Goal: Feedback & Contribution: Contribute content

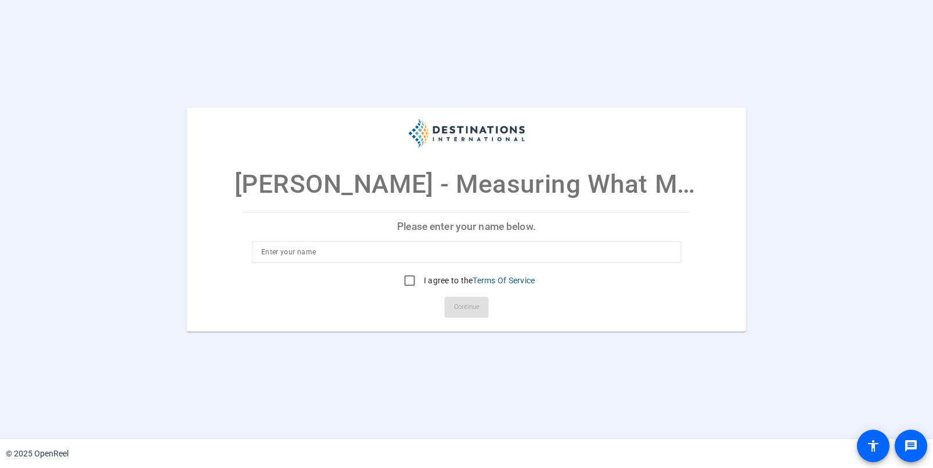
click at [400, 251] on input at bounding box center [466, 252] width 410 height 14
type input "Todd Brook"
click at [401, 279] on input "I agree to the Terms Of Service" at bounding box center [409, 280] width 23 height 23
checkbox input "true"
click at [477, 311] on span "Continue" at bounding box center [467, 306] width 26 height 17
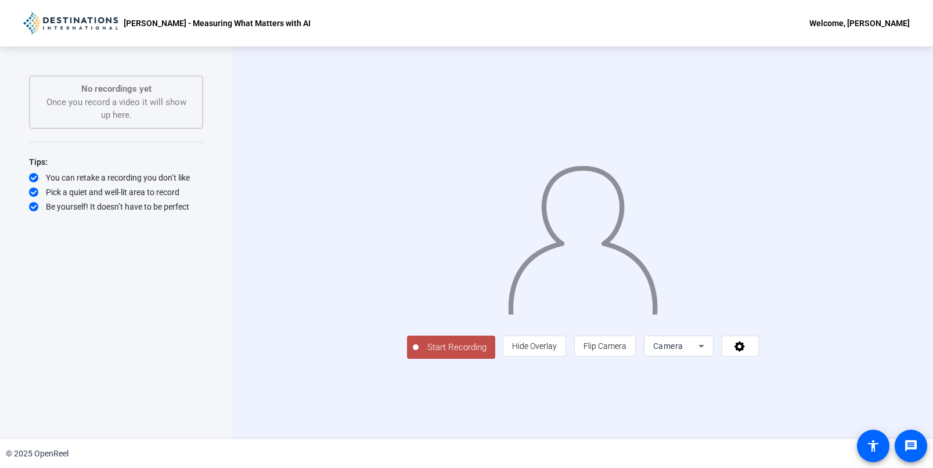
click at [708, 353] on icon at bounding box center [701, 346] width 14 height 14
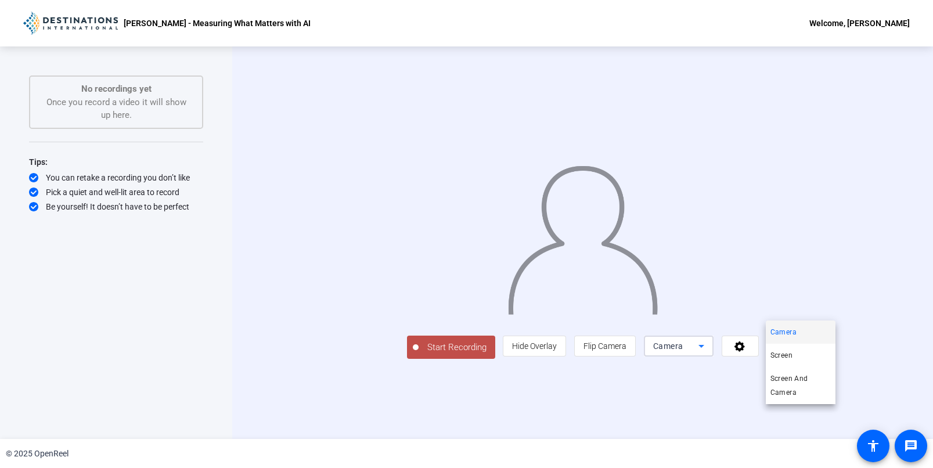
click at [870, 412] on div at bounding box center [466, 234] width 933 height 468
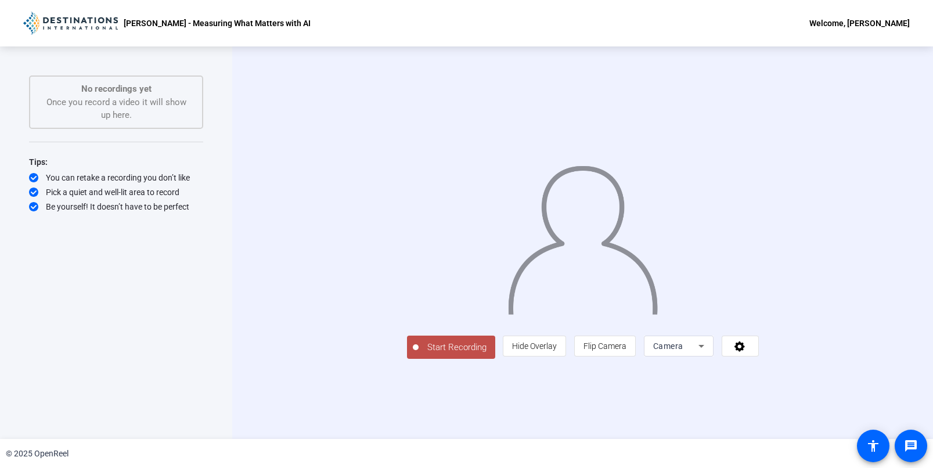
click at [758, 360] on span at bounding box center [740, 346] width 36 height 28
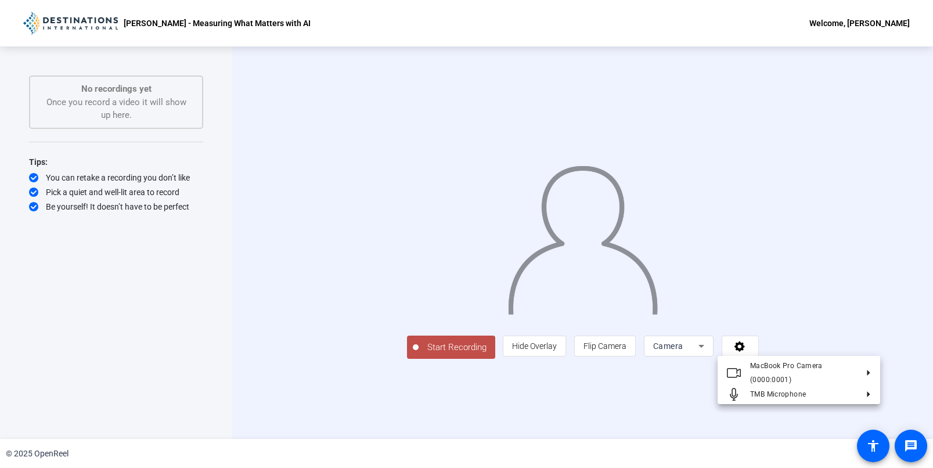
click at [750, 437] on div at bounding box center [466, 234] width 933 height 468
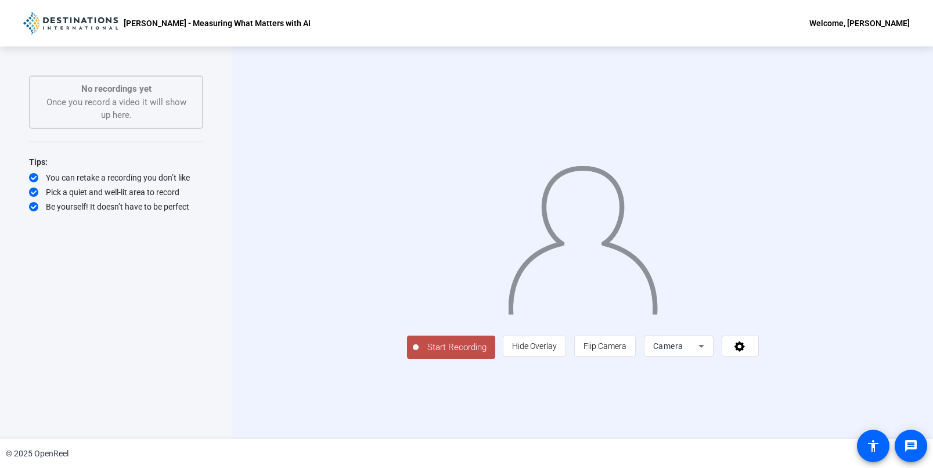
click at [419, 354] on span "Start Recording" at bounding box center [457, 347] width 77 height 13
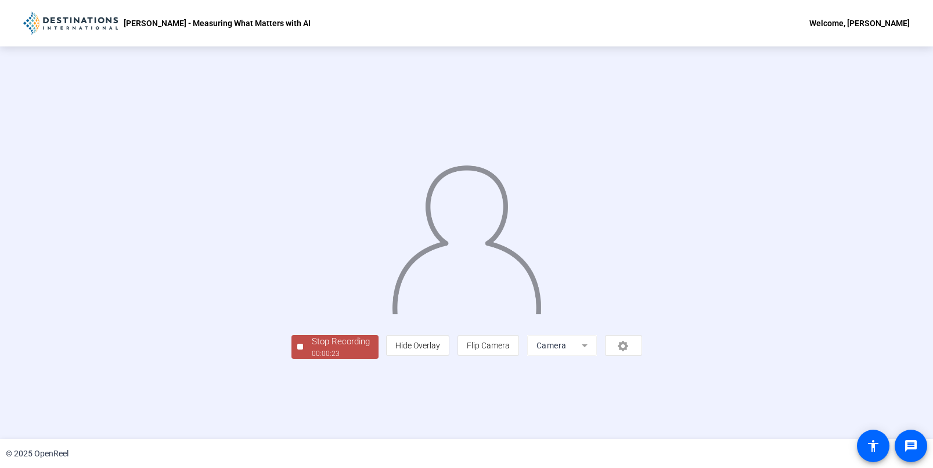
click at [312, 348] on div "Stop Recording" at bounding box center [341, 341] width 58 height 13
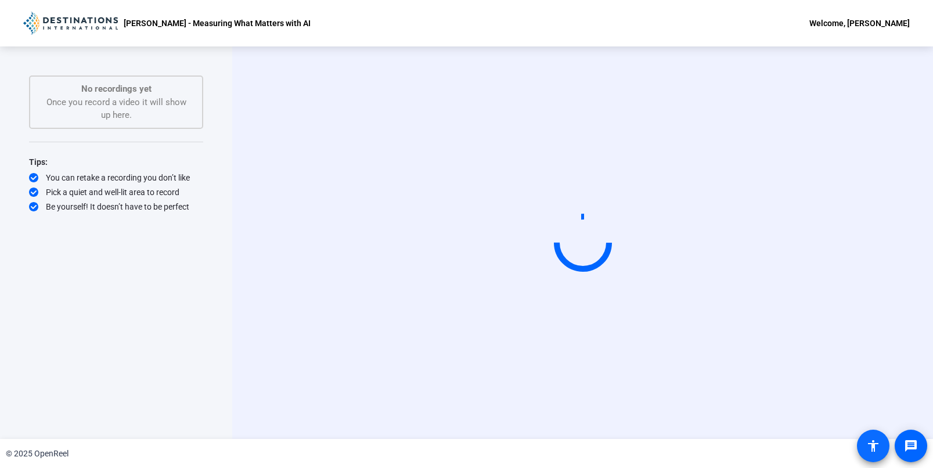
click at [878, 455] on span at bounding box center [873, 446] width 28 height 28
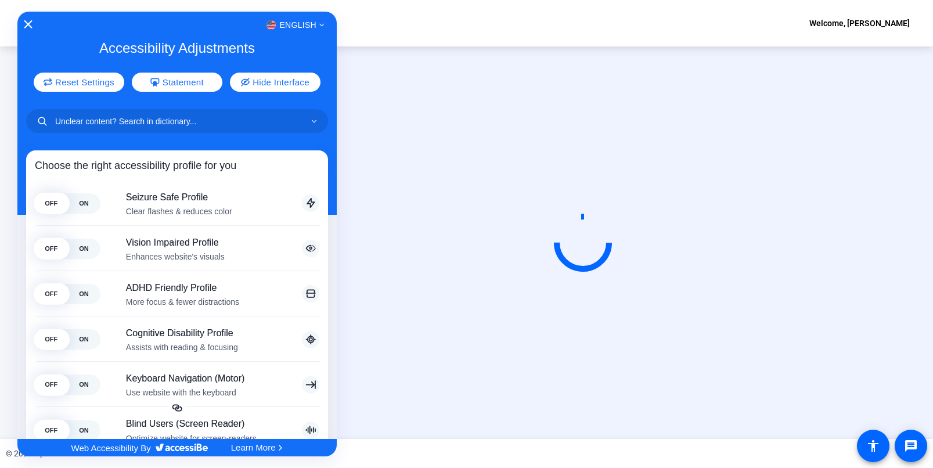
click at [25, 20] on div "English" at bounding box center [176, 24] width 319 height 15
click at [26, 23] on icon "Close Accessibility Interface" at bounding box center [28, 24] width 8 height 8
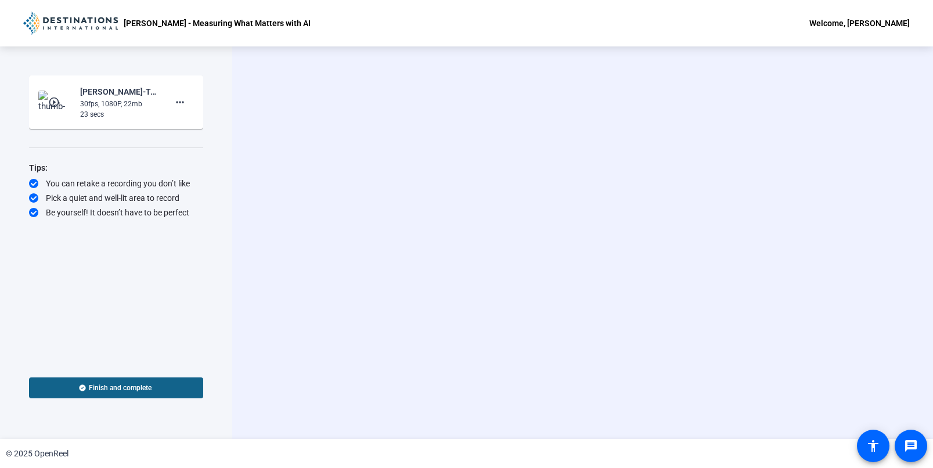
click at [53, 106] on mat-icon "play_circle_outline" at bounding box center [55, 102] width 14 height 12
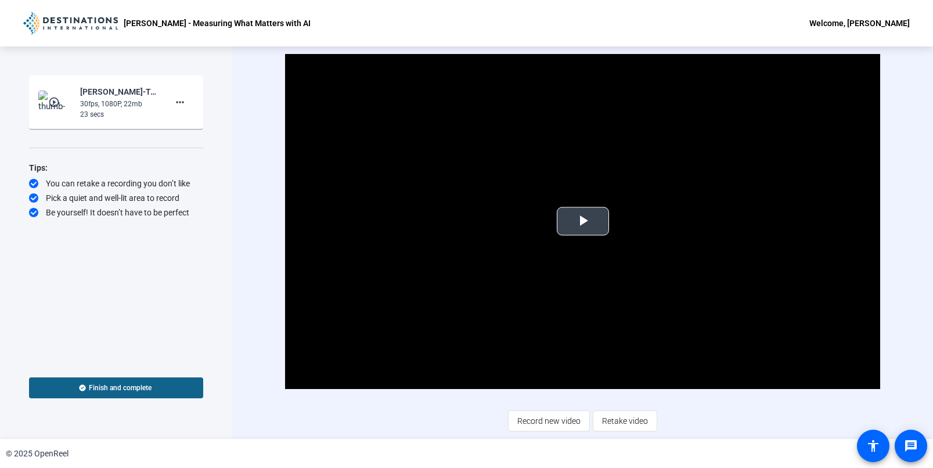
click at [599, 235] on button "Play Video" at bounding box center [583, 221] width 52 height 28
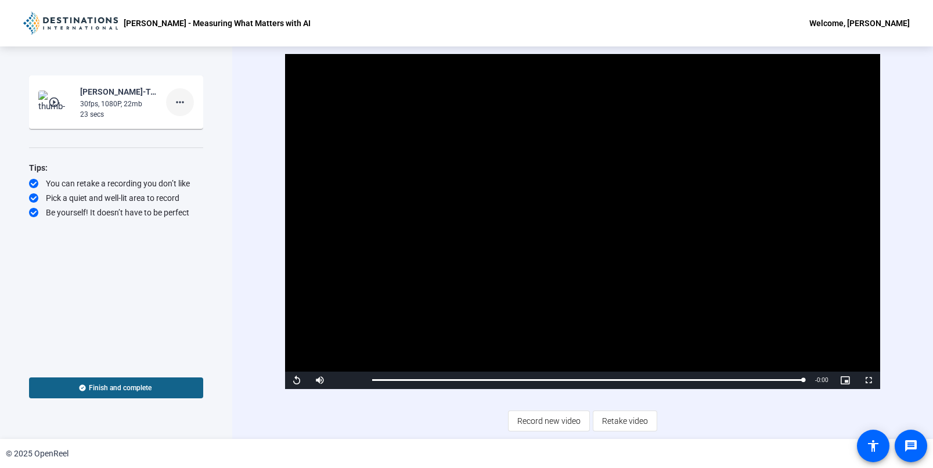
click at [182, 100] on mat-icon "more_horiz" at bounding box center [180, 102] width 14 height 14
click at [186, 125] on span "Delete clip" at bounding box center [198, 127] width 46 height 14
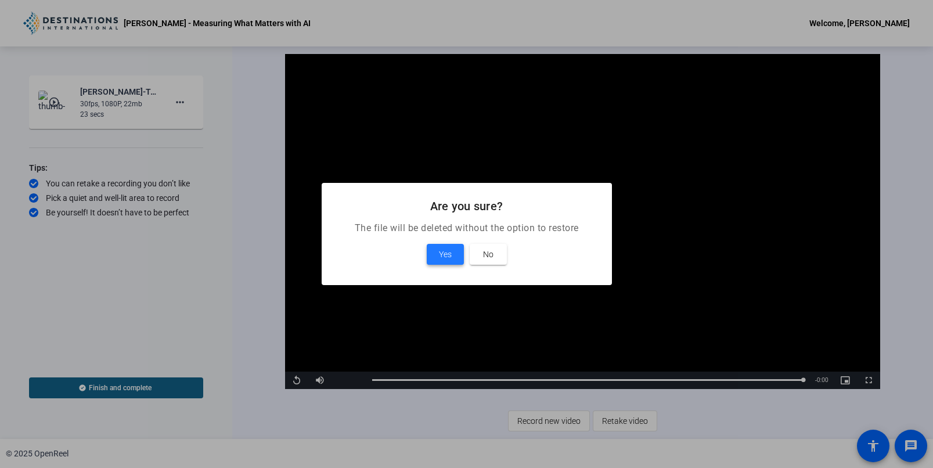
click at [438, 253] on button "Yes" at bounding box center [445, 254] width 37 height 21
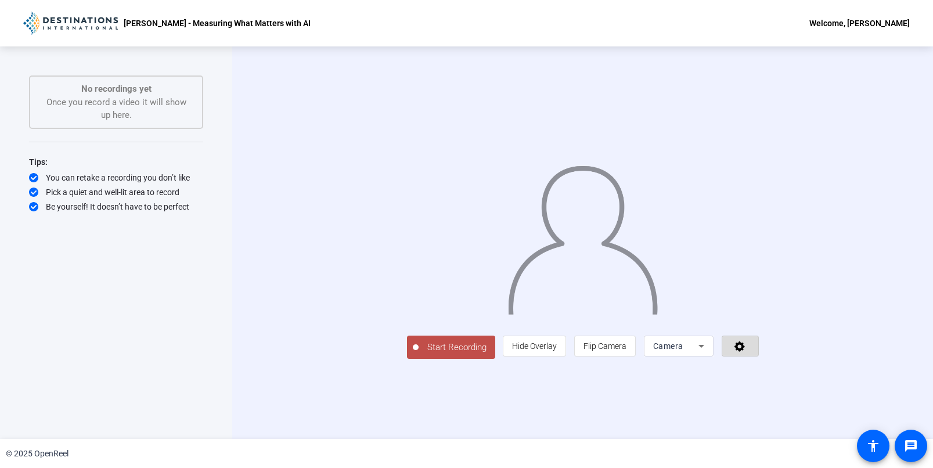
click at [758, 360] on span at bounding box center [740, 346] width 36 height 28
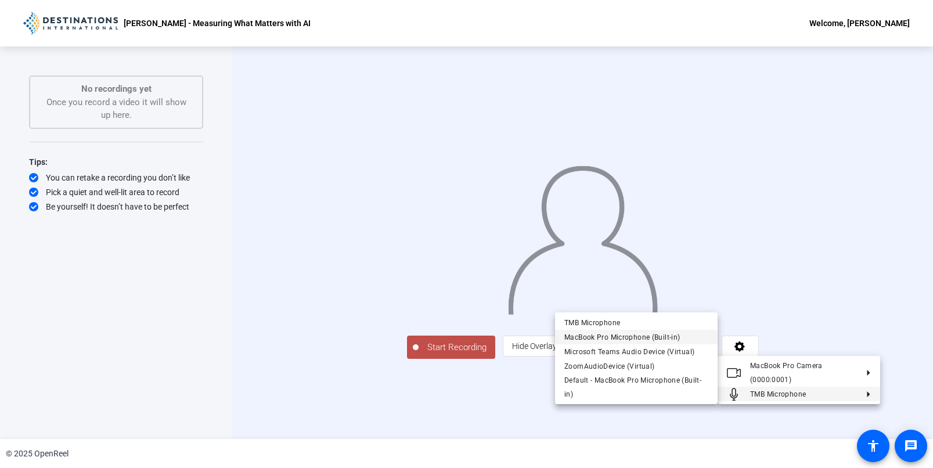
click at [640, 336] on span "MacBook Pro Microphone (Built-in)" at bounding box center [622, 337] width 116 height 8
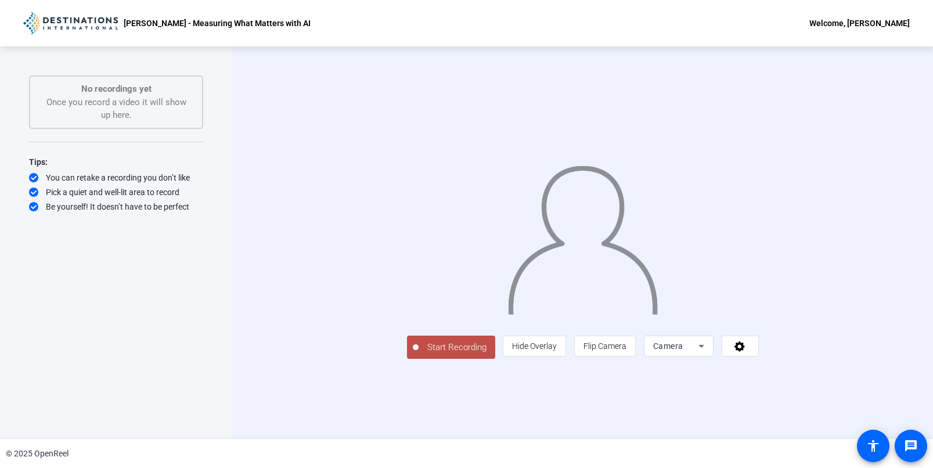
click at [419, 354] on span "Start Recording" at bounding box center [457, 347] width 77 height 13
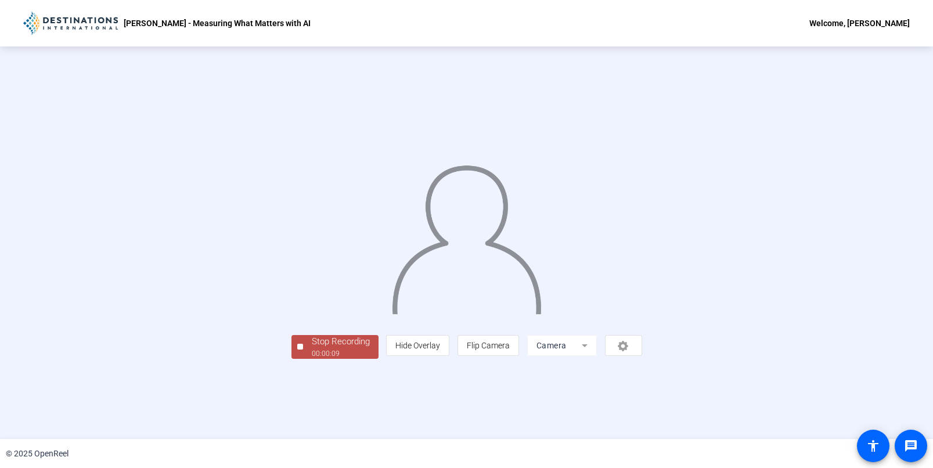
click at [303, 359] on span "Stop Recording 00:00:09" at bounding box center [340, 347] width 75 height 24
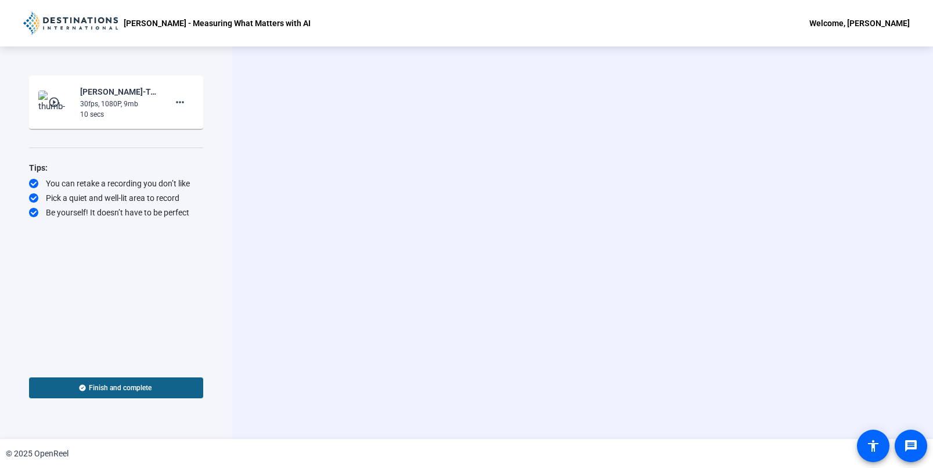
click at [80, 101] on div "30fps, 1080P, 9mb" at bounding box center [119, 104] width 78 height 10
click at [59, 102] on mat-icon "play_circle_outline" at bounding box center [55, 102] width 14 height 12
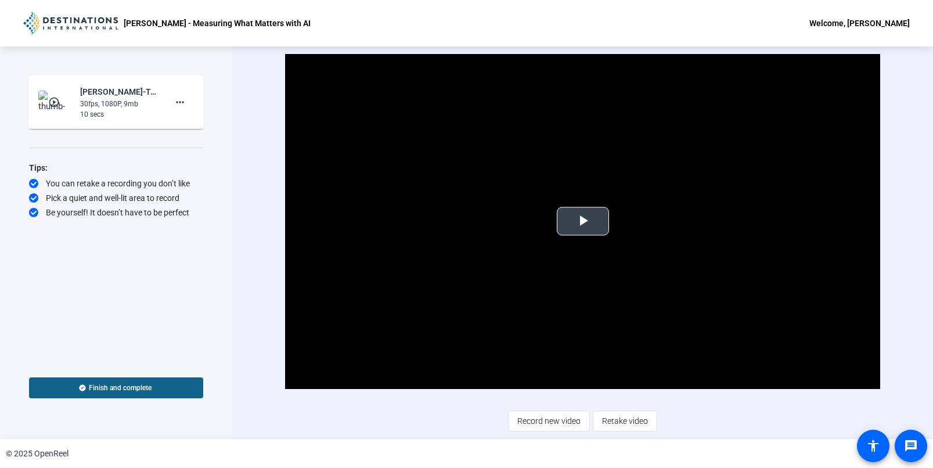
click at [583, 221] on span "Video Player" at bounding box center [583, 221] width 0 height 0
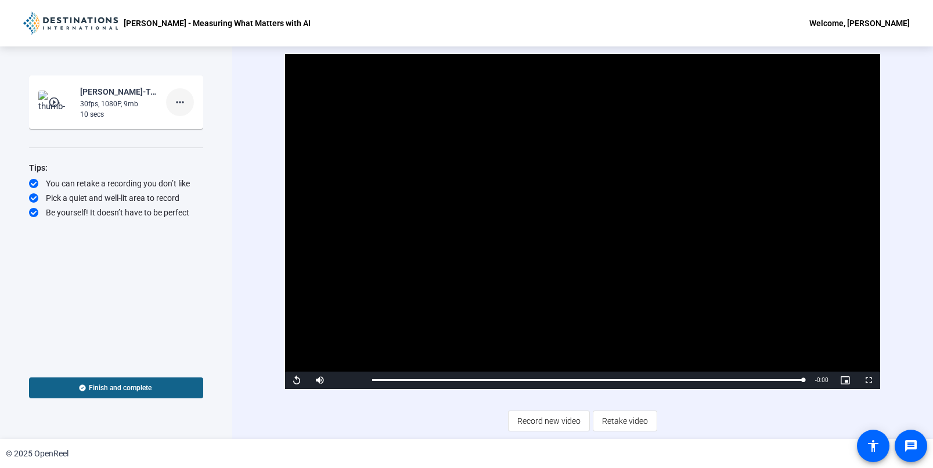
click at [183, 108] on mat-icon "more_horiz" at bounding box center [180, 102] width 14 height 14
click at [198, 128] on span "Delete clip" at bounding box center [198, 127] width 46 height 14
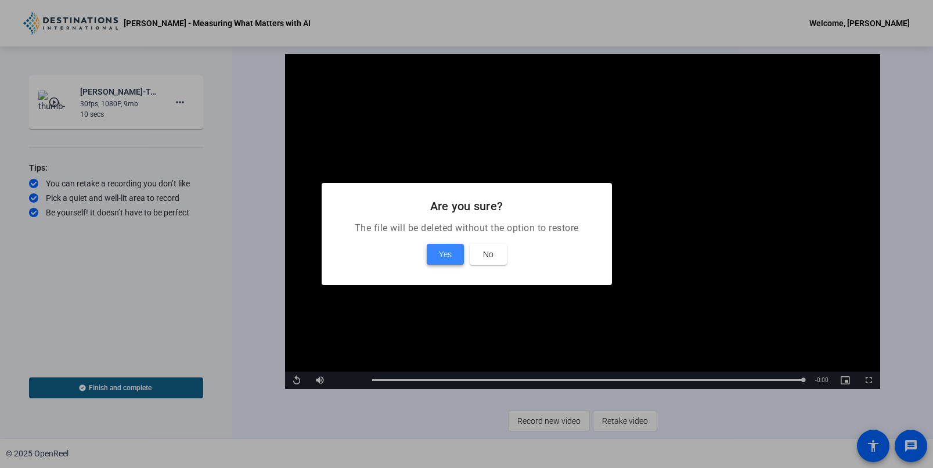
click at [436, 254] on span at bounding box center [445, 254] width 37 height 28
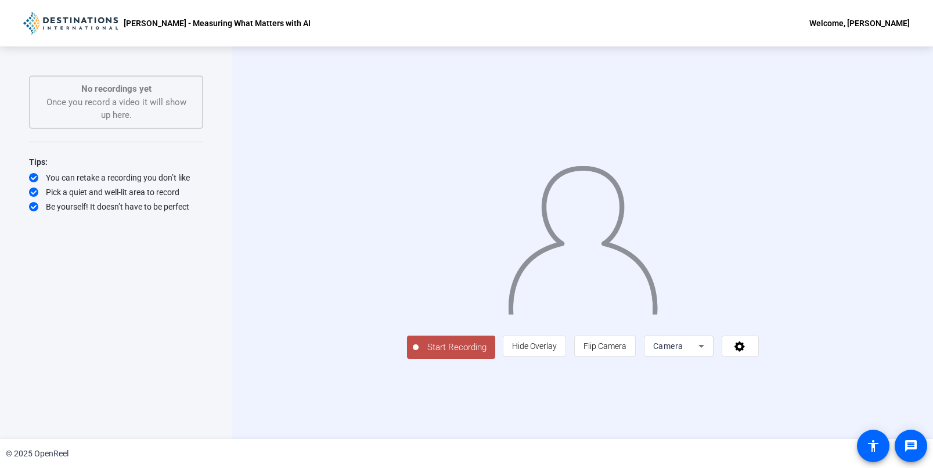
drag, startPoint x: 335, startPoint y: 419, endPoint x: 601, endPoint y: 294, distance: 294.5
click at [600, 294] on div "Start Recording person Hide Overlay flip Flip Camera Camera" at bounding box center [583, 243] width 352 height 232
click at [747, 352] on icon at bounding box center [739, 346] width 13 height 12
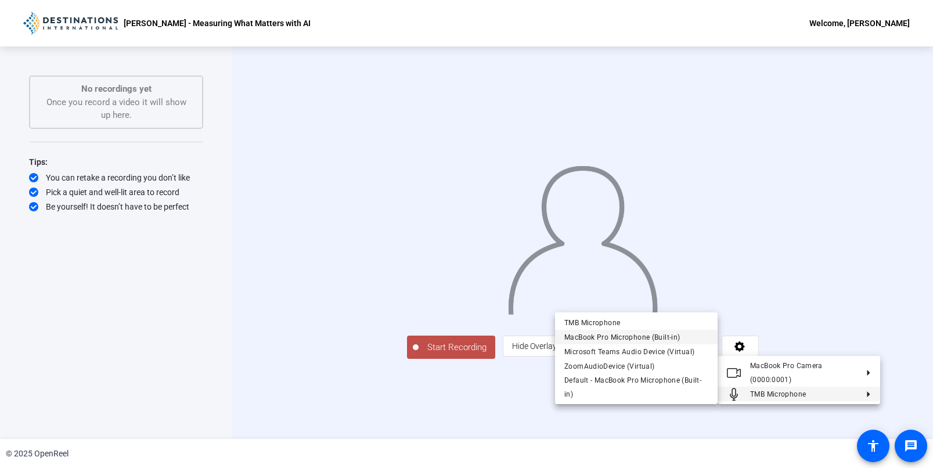
click at [634, 341] on span "MacBook Pro Microphone (Built-in)" at bounding box center [622, 337] width 116 height 8
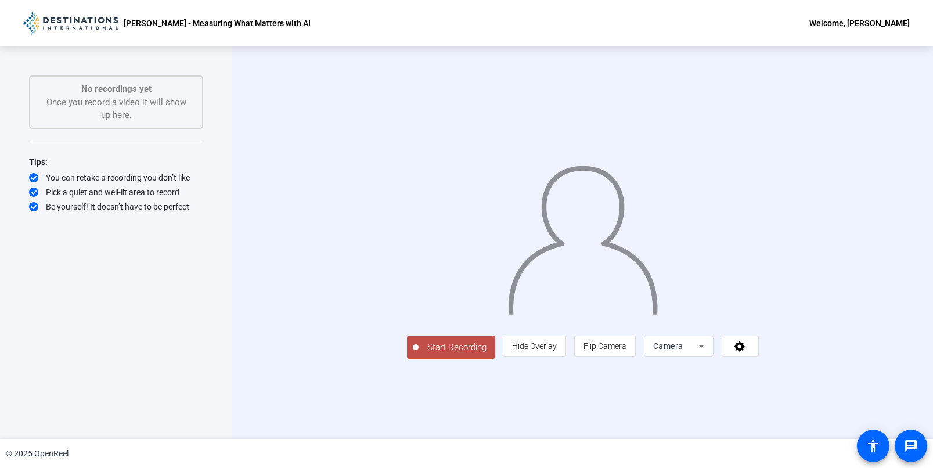
click at [419, 354] on span "Start Recording" at bounding box center [457, 347] width 77 height 13
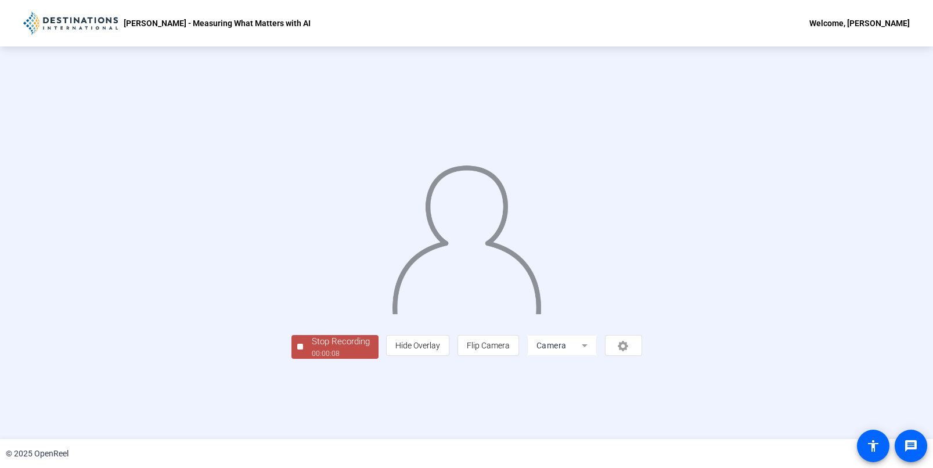
click at [312, 359] on div "00:00:08" at bounding box center [341, 353] width 58 height 10
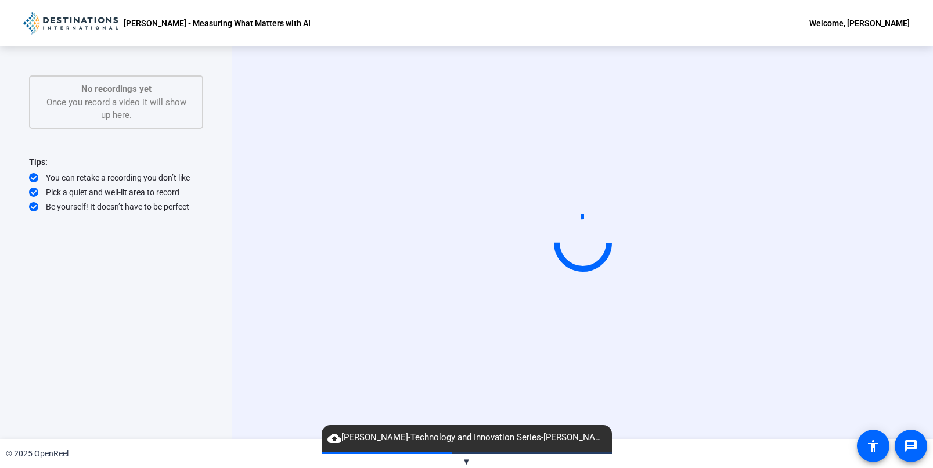
drag, startPoint x: 423, startPoint y: 255, endPoint x: 89, endPoint y: 70, distance: 381.2
click at [91, 70] on div "Start Recording No recordings yet Once you record a video it will show up here.…" at bounding box center [466, 242] width 933 height 392
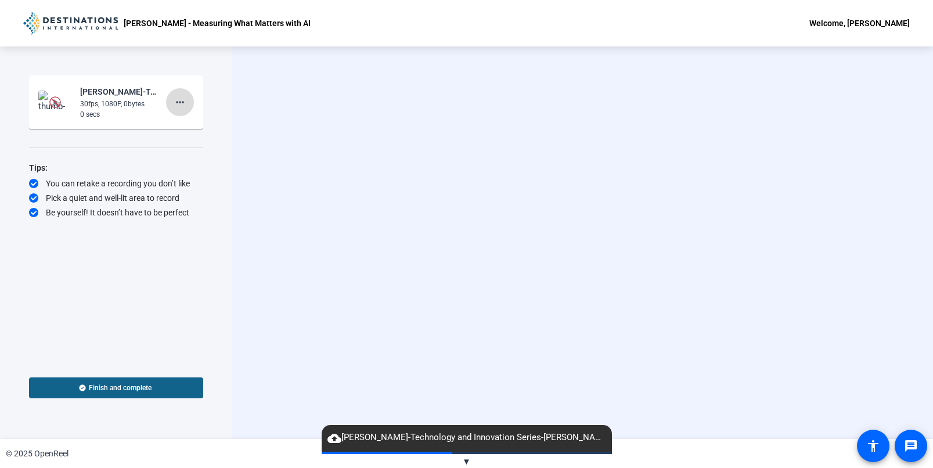
click at [185, 106] on mat-icon "more_horiz" at bounding box center [180, 102] width 14 height 14
click at [192, 128] on span "Delete clip" at bounding box center [198, 127] width 46 height 14
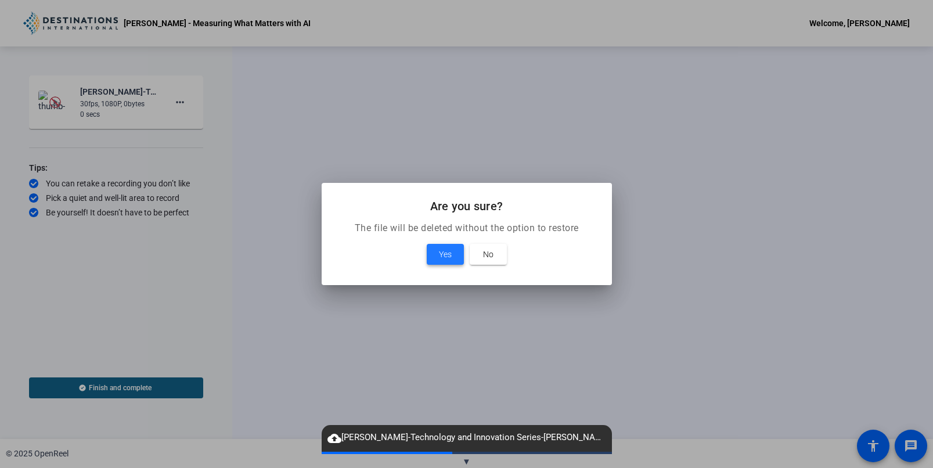
click at [440, 246] on span at bounding box center [445, 254] width 37 height 28
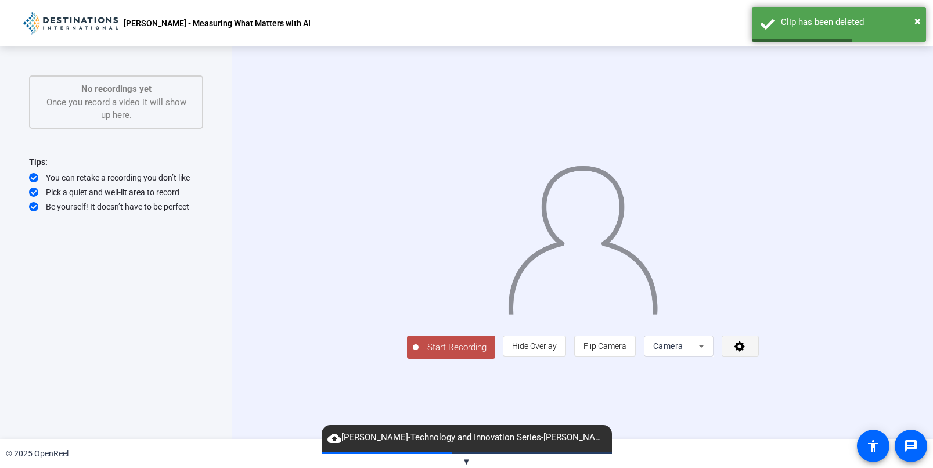
click at [745, 352] on icon at bounding box center [739, 346] width 10 height 10
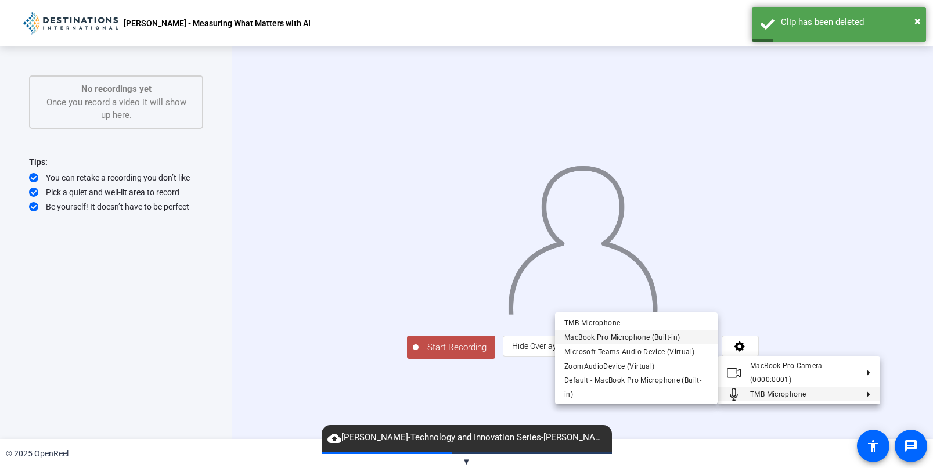
click at [663, 336] on span "MacBook Pro Microphone (Built-in)" at bounding box center [622, 337] width 116 height 8
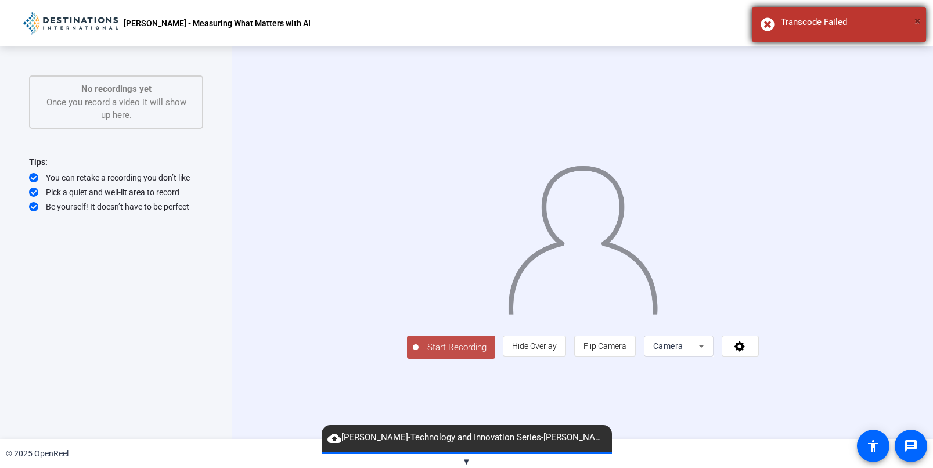
click at [917, 24] on span "×" at bounding box center [917, 21] width 6 height 14
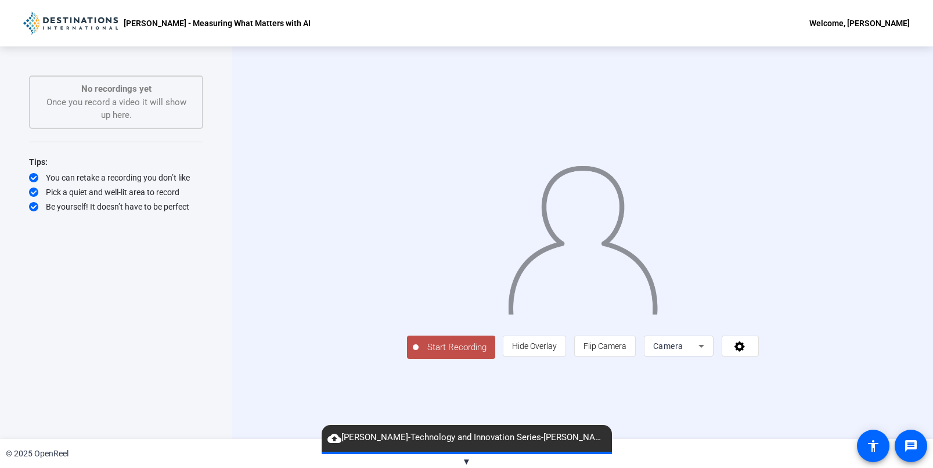
click at [419, 354] on span "Start Recording" at bounding box center [457, 347] width 77 height 13
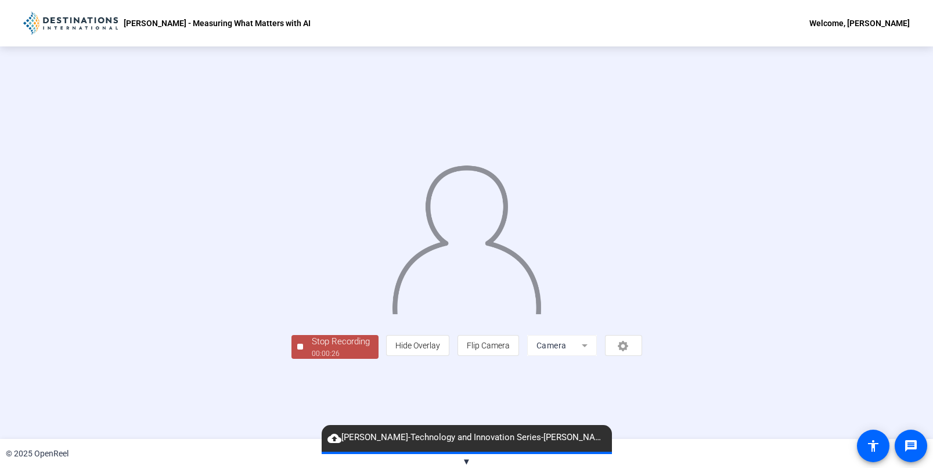
click at [312, 348] on div "Stop Recording" at bounding box center [341, 341] width 58 height 13
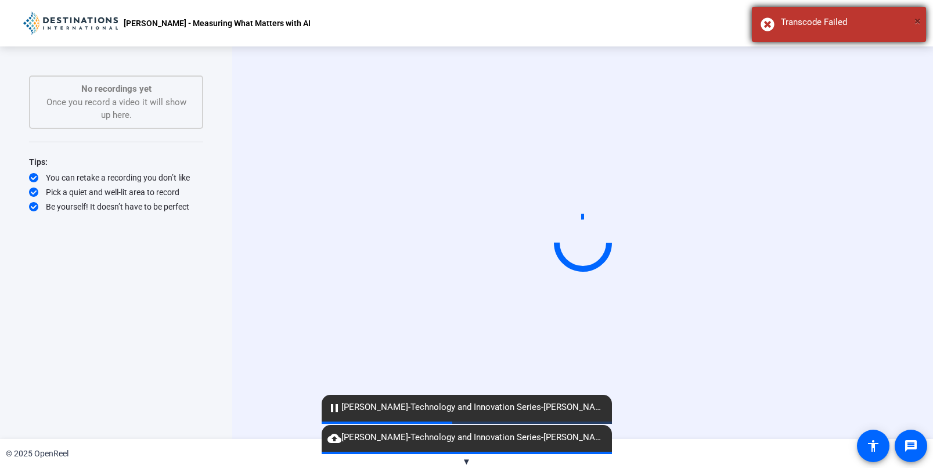
click at [915, 21] on span "×" at bounding box center [917, 21] width 6 height 14
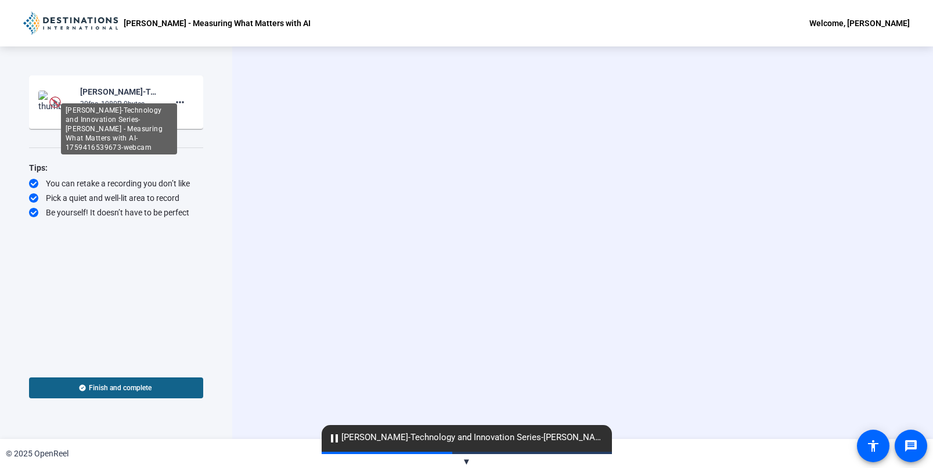
click at [107, 98] on div "[PERSON_NAME]-Technology and Innovation Series-[PERSON_NAME] - Measuring What M…" at bounding box center [119, 92] width 78 height 14
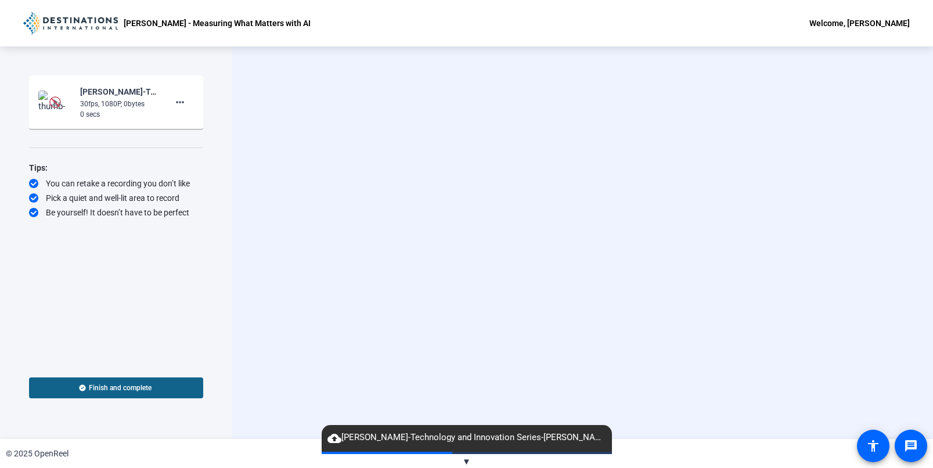
click at [39, 96] on img at bounding box center [55, 102] width 34 height 23
click at [181, 104] on mat-icon "more_horiz" at bounding box center [180, 102] width 14 height 14
click at [273, 89] on div at bounding box center [466, 234] width 933 height 468
click at [465, 462] on span "▼" at bounding box center [466, 461] width 9 height 10
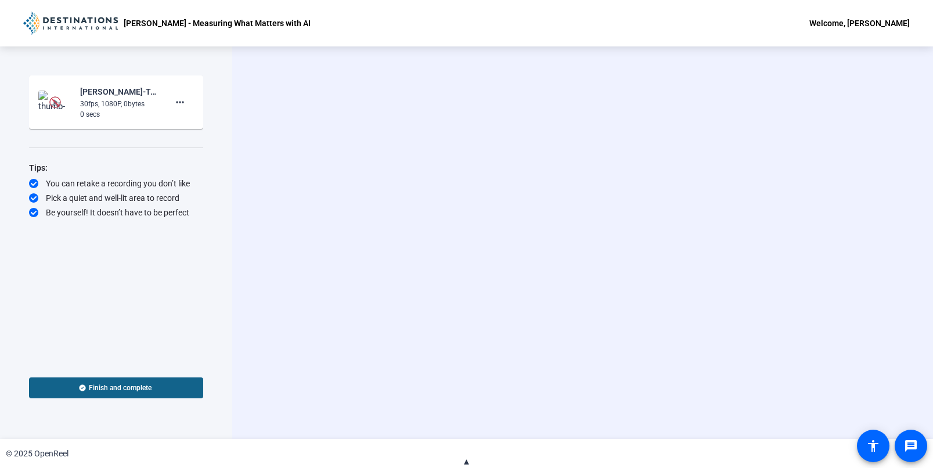
click at [464, 460] on span "▲" at bounding box center [466, 461] width 9 height 10
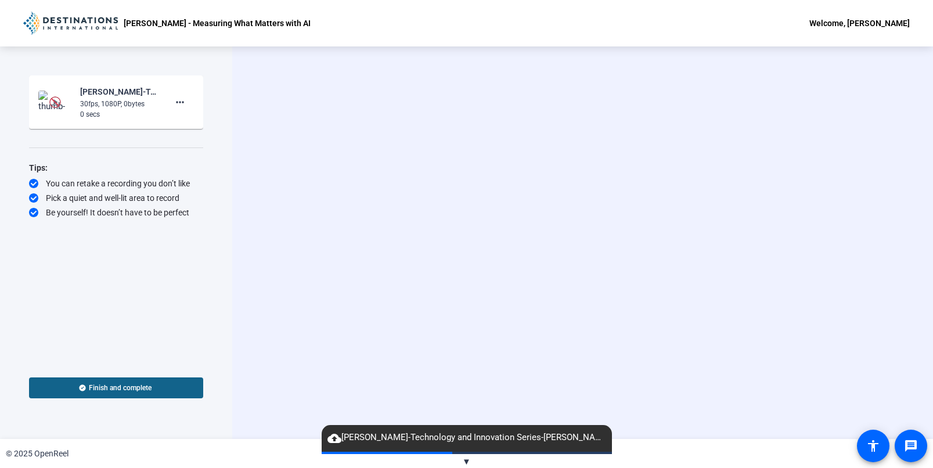
click at [451, 325] on div "Start Recording person Hide Overlay flip Flip Camera Camera" at bounding box center [582, 242] width 701 height 392
click at [184, 101] on mat-icon "more_horiz" at bounding box center [180, 102] width 14 height 14
click at [102, 100] on div at bounding box center [466, 234] width 933 height 468
click at [102, 100] on div "30fps, 1080P, 0bytes" at bounding box center [119, 104] width 78 height 10
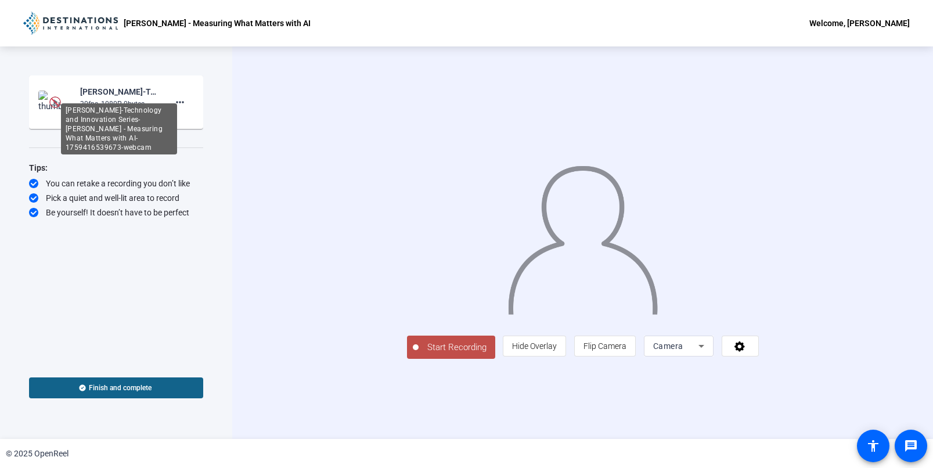
click at [116, 103] on div "Todd Brook-Technology and Innovation Series-Todd Brook - Measuring What Matters…" at bounding box center [119, 128] width 116 height 51
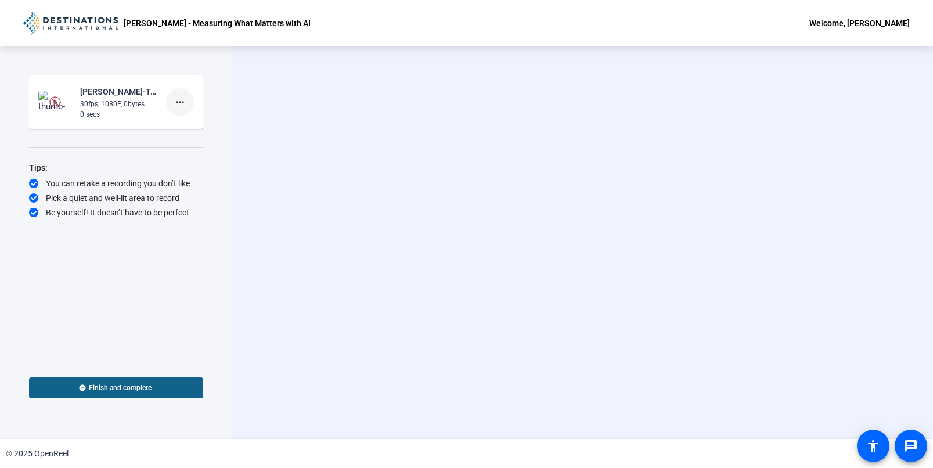
click at [180, 105] on mat-icon "more_horiz" at bounding box center [180, 102] width 14 height 14
click at [97, 113] on div at bounding box center [466, 234] width 933 height 468
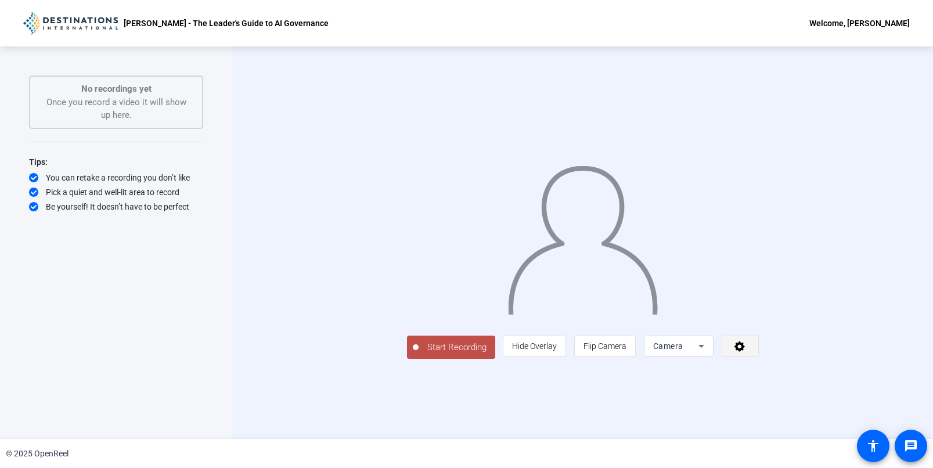
click at [745, 352] on icon at bounding box center [739, 346] width 10 height 10
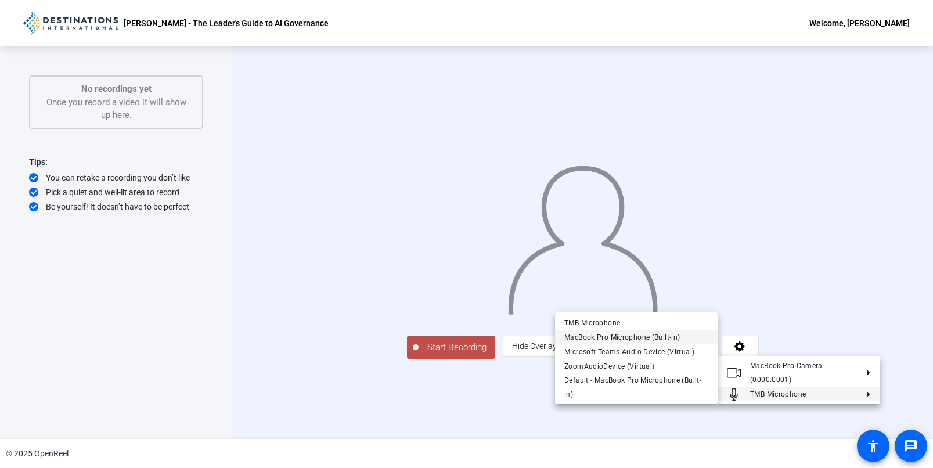
click at [601, 341] on span "MacBook Pro Microphone (Built-in)" at bounding box center [622, 337] width 116 height 8
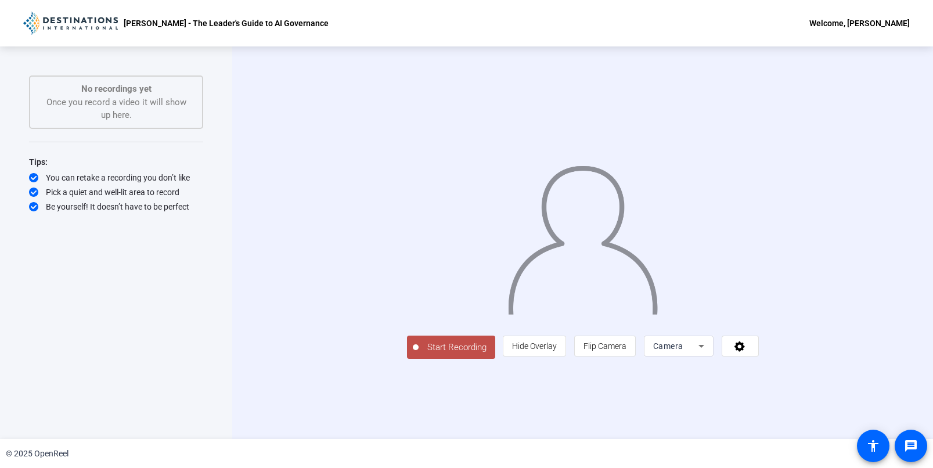
click at [419, 354] on span "Start Recording" at bounding box center [457, 347] width 77 height 13
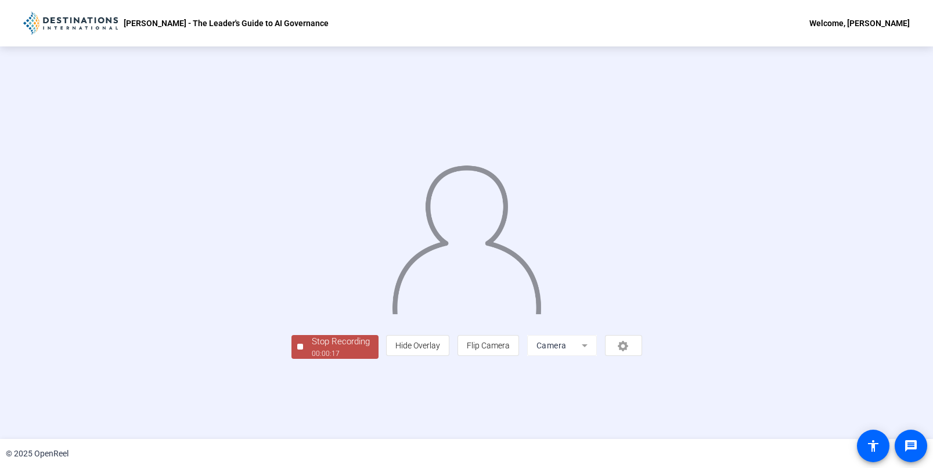
click at [312, 348] on div "Stop Recording" at bounding box center [341, 341] width 58 height 13
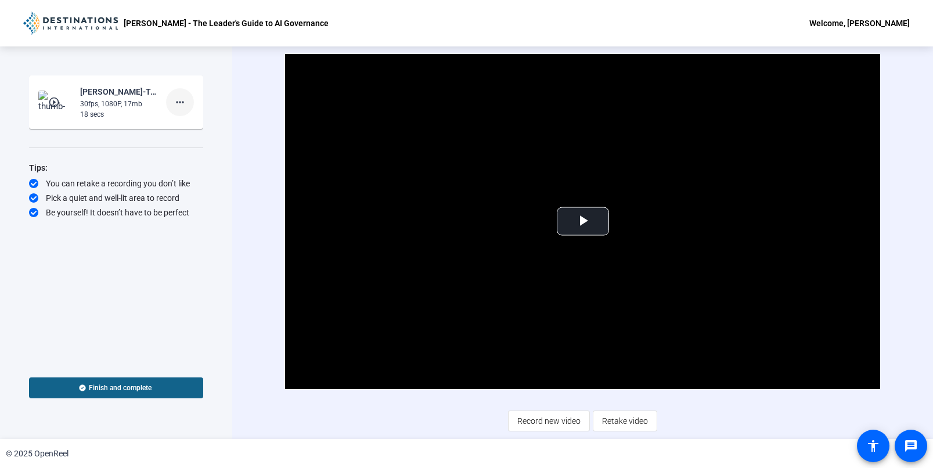
click at [183, 100] on mat-icon "more_horiz" at bounding box center [180, 102] width 14 height 14
click at [190, 129] on span "Delete clip" at bounding box center [198, 127] width 46 height 14
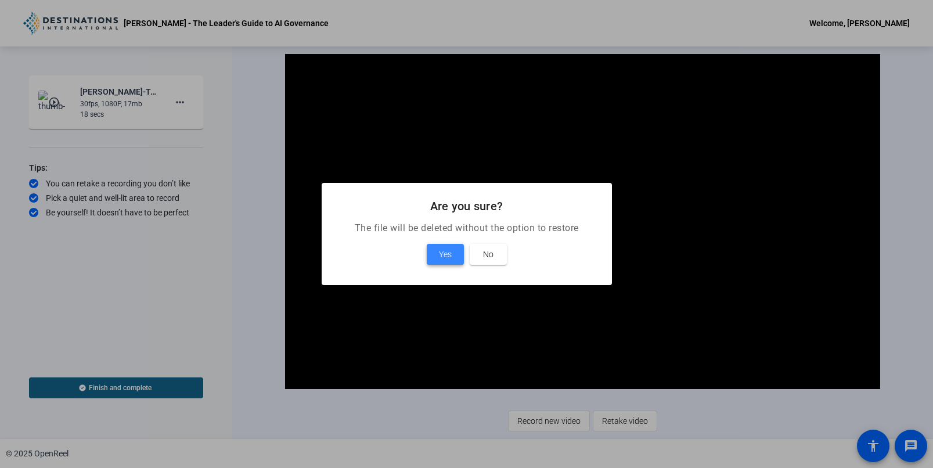
click at [457, 257] on span at bounding box center [445, 254] width 37 height 28
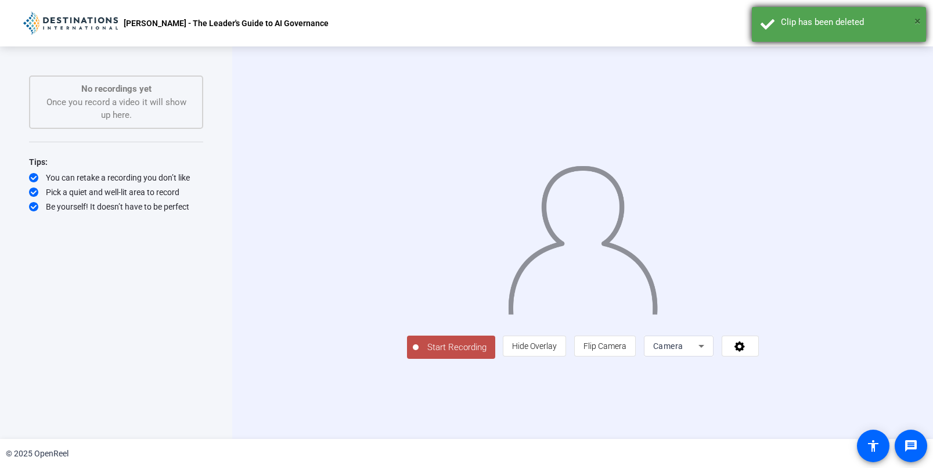
click at [915, 19] on span "×" at bounding box center [917, 21] width 6 height 14
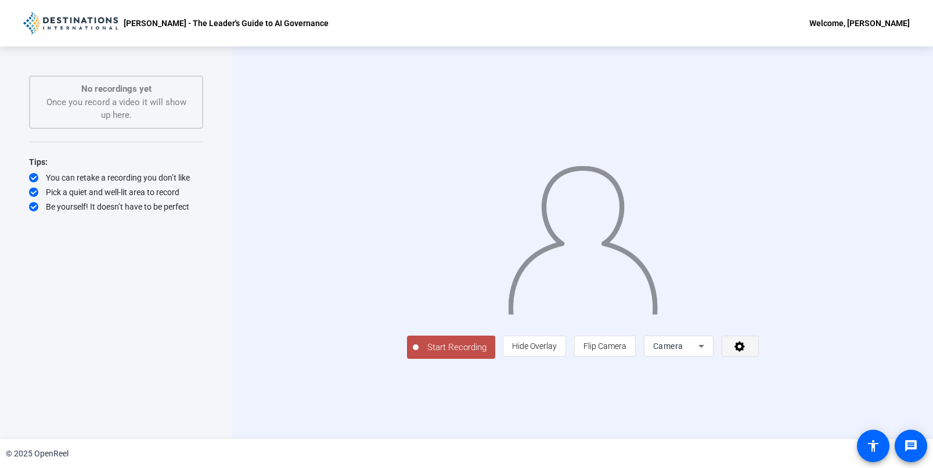
click at [745, 352] on icon at bounding box center [739, 346] width 10 height 10
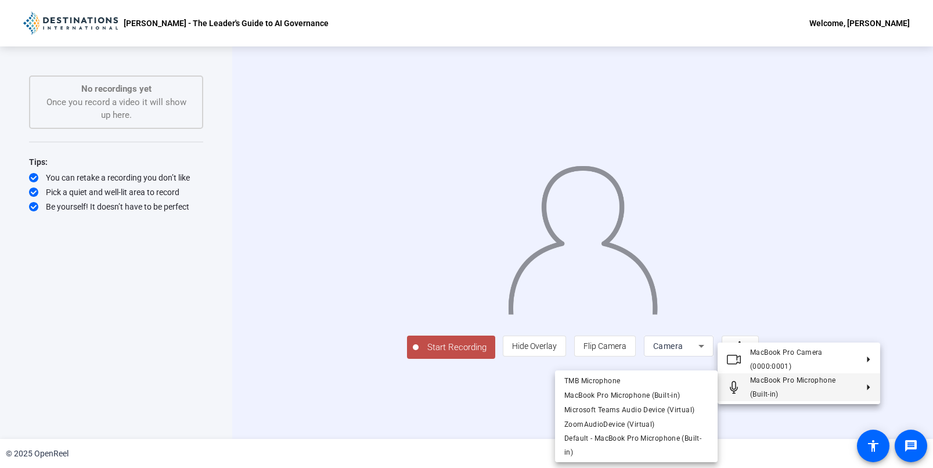
click at [498, 425] on div at bounding box center [466, 234] width 933 height 468
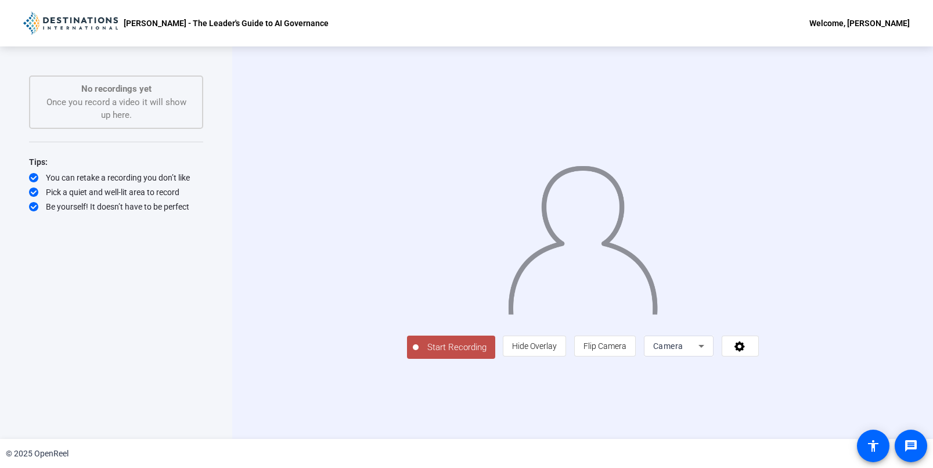
click at [407, 359] on button "Start Recording" at bounding box center [451, 347] width 88 height 23
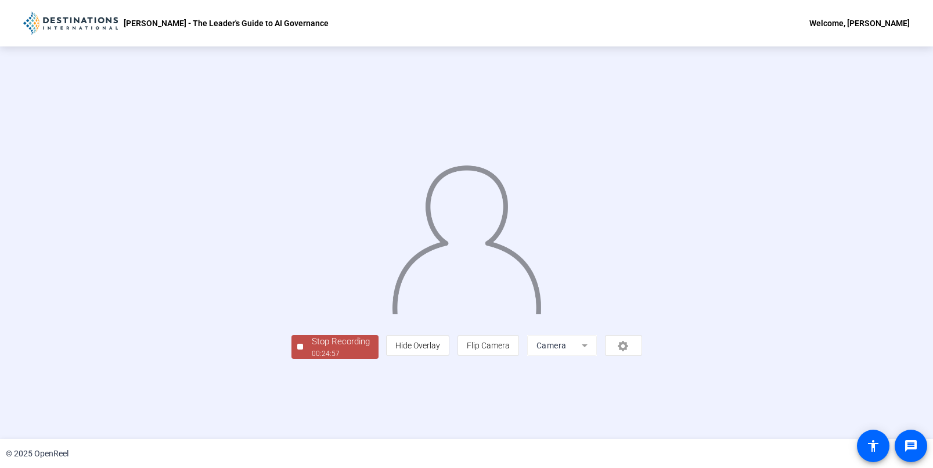
scroll to position [13, 0]
click at [291, 359] on button "Stop Recording 00:24:59" at bounding box center [334, 347] width 87 height 24
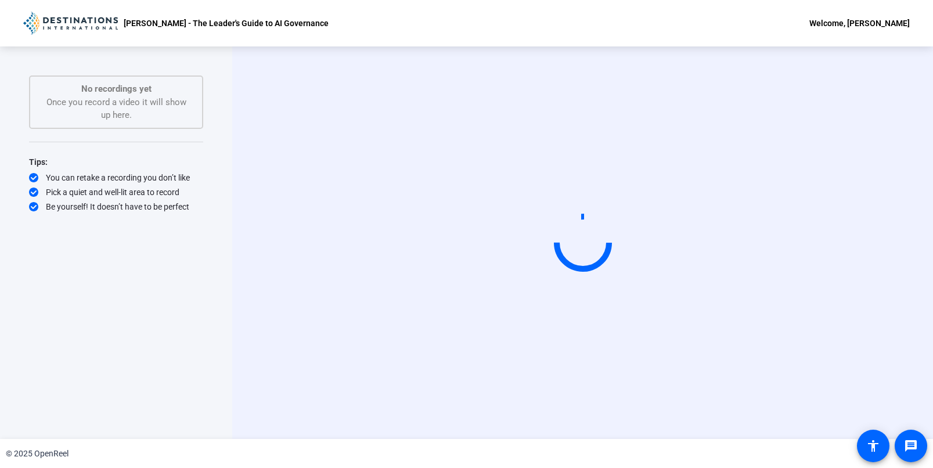
scroll to position [0, 0]
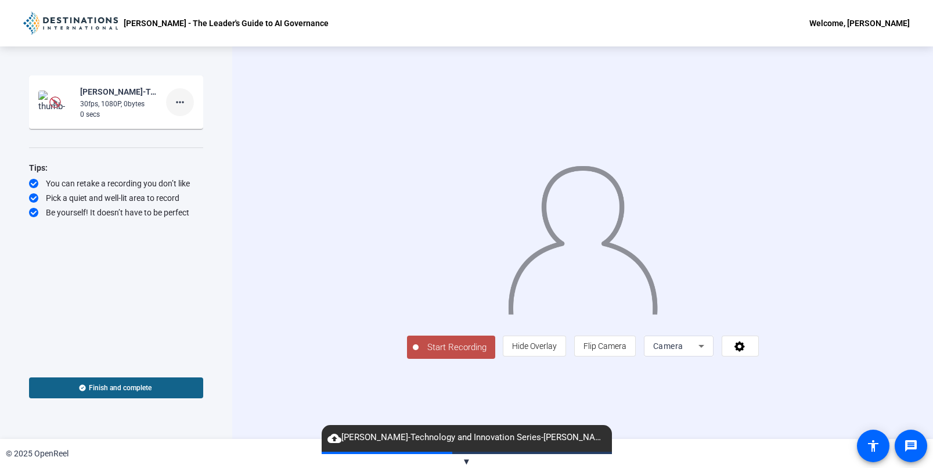
click at [183, 106] on mat-icon "more_horiz" at bounding box center [180, 102] width 14 height 14
click at [96, 168] on div at bounding box center [466, 234] width 933 height 468
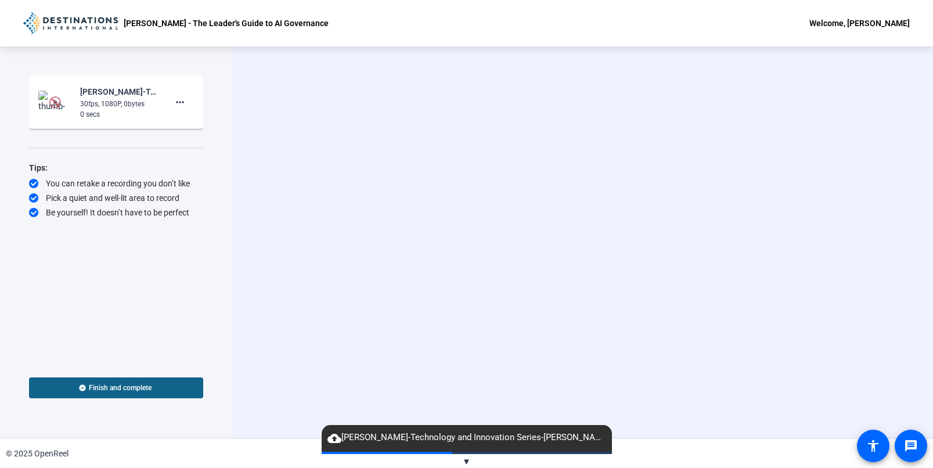
click at [467, 458] on span "▼" at bounding box center [466, 461] width 9 height 10
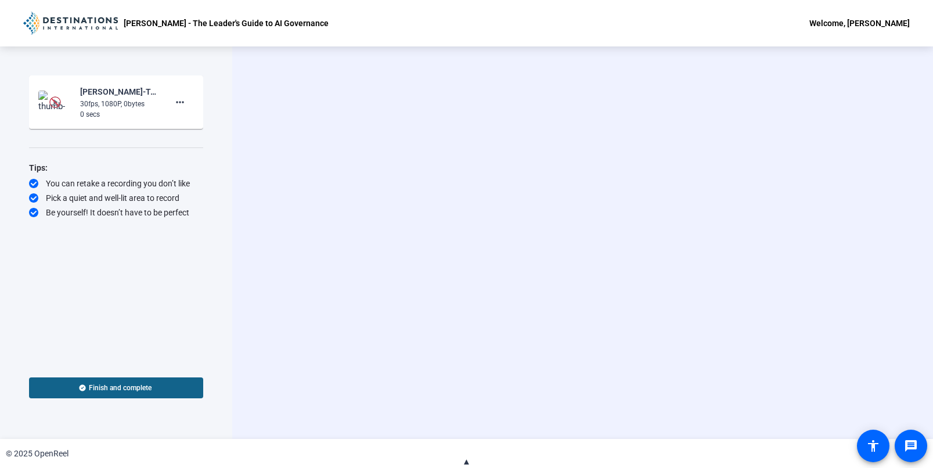
click at [467, 459] on span "▲" at bounding box center [466, 461] width 9 height 10
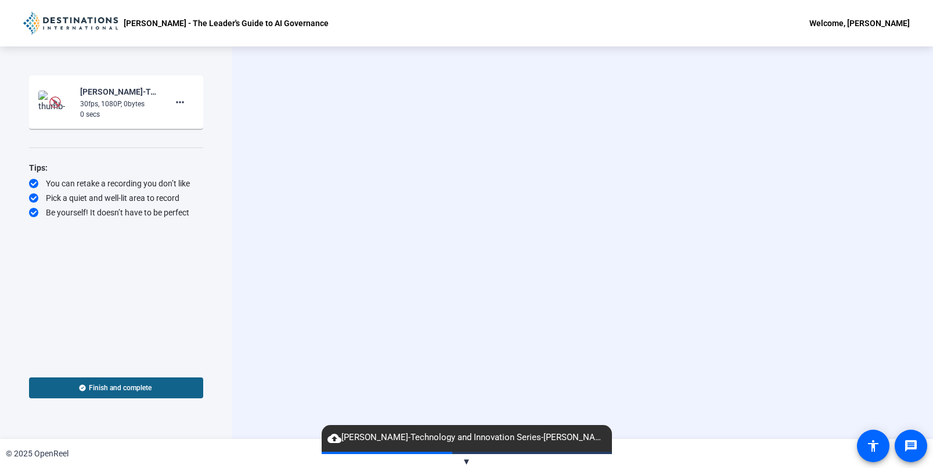
click at [45, 103] on img at bounding box center [55, 102] width 34 height 23
click at [128, 109] on div "0 secs" at bounding box center [119, 114] width 78 height 10
click at [171, 195] on div "Pick a quiet and well-lit area to record" at bounding box center [116, 198] width 174 height 12
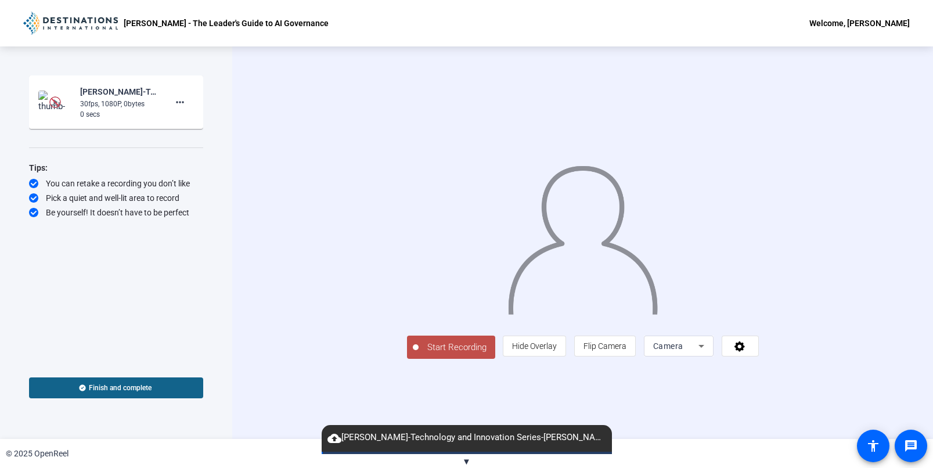
click at [210, 348] on div "Start Recording [PERSON_NAME]-Technology and Innovation Series-[PERSON_NAME] - …" at bounding box center [116, 242] width 232 height 392
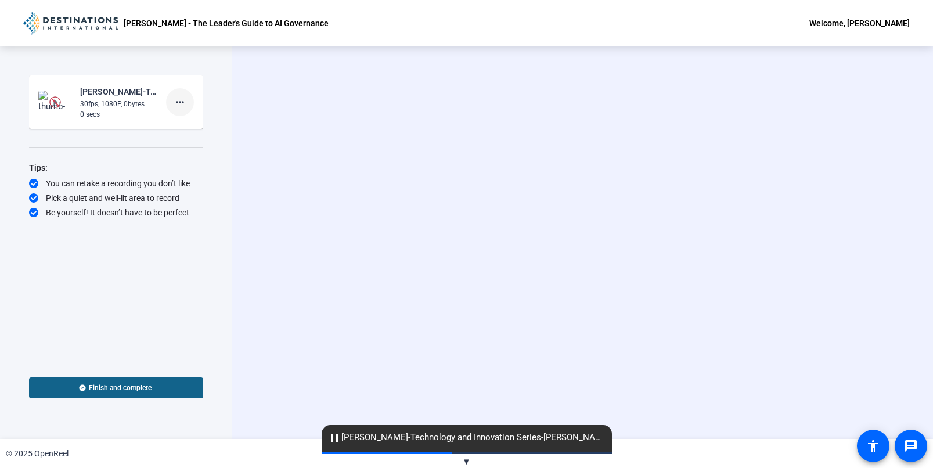
click at [179, 100] on mat-icon "more_horiz" at bounding box center [180, 102] width 14 height 14
click at [154, 107] on div at bounding box center [466, 234] width 933 height 468
click at [181, 91] on span at bounding box center [180, 102] width 28 height 28
click at [195, 156] on span "Add Notes" at bounding box center [198, 156] width 46 height 14
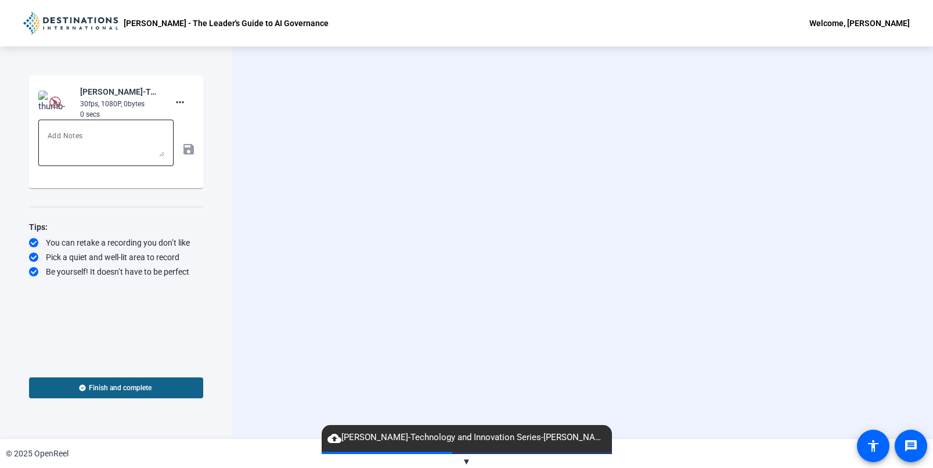
click at [164, 152] on textarea at bounding box center [106, 143] width 117 height 28
click at [228, 96] on div "Start Recording Todd Brook-Technology and Innovation Series-Todd Brook - The Le…" at bounding box center [116, 242] width 232 height 392
click at [49, 100] on img at bounding box center [55, 102] width 34 height 23
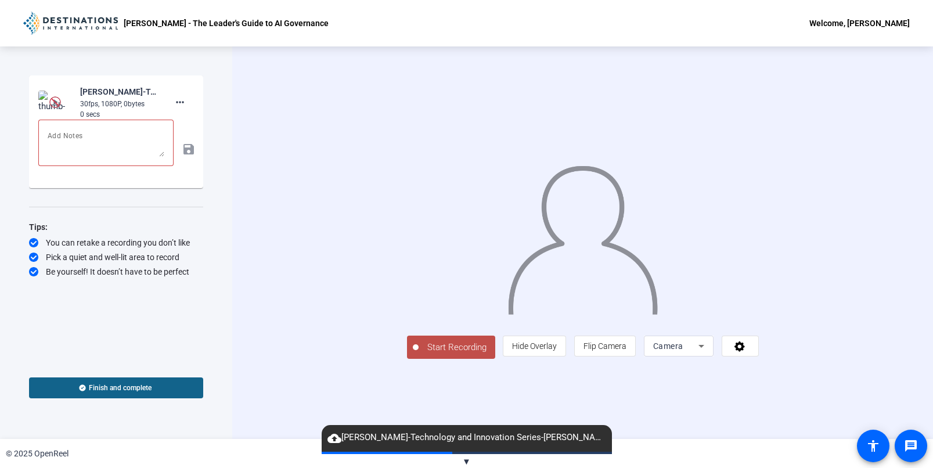
click at [49, 100] on img at bounding box center [55, 102] width 12 height 12
click at [53, 103] on img at bounding box center [55, 102] width 12 height 12
click at [42, 98] on img at bounding box center [55, 102] width 34 height 23
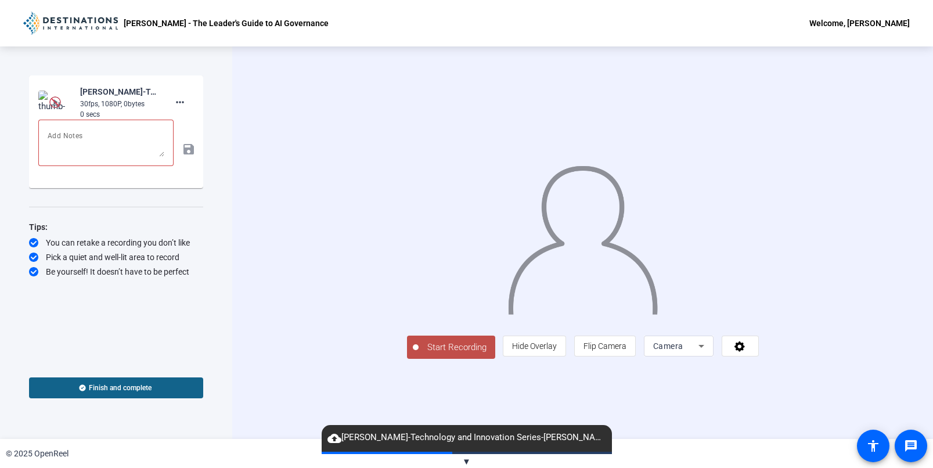
click at [42, 98] on img at bounding box center [55, 102] width 34 height 23
click at [176, 94] on span at bounding box center [180, 102] width 28 height 28
click at [219, 255] on div at bounding box center [466, 234] width 933 height 468
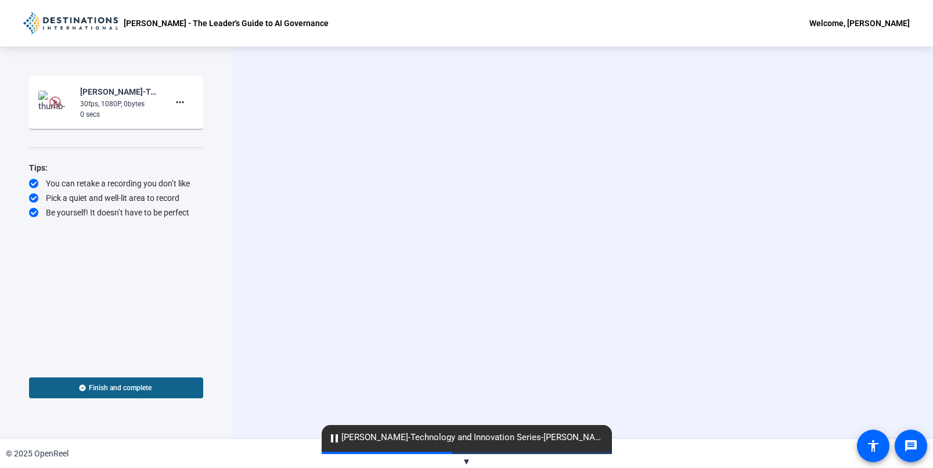
click at [147, 110] on div "0 secs" at bounding box center [119, 114] width 78 height 10
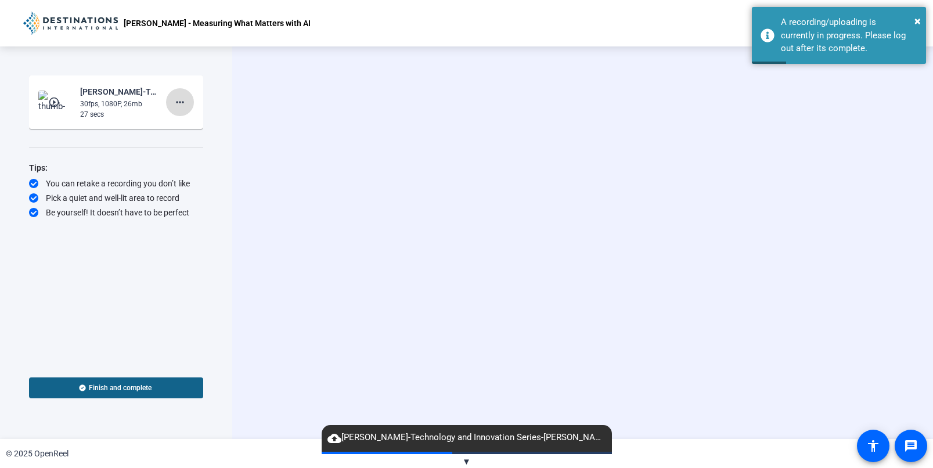
click at [182, 103] on mat-icon "more_horiz" at bounding box center [180, 102] width 14 height 14
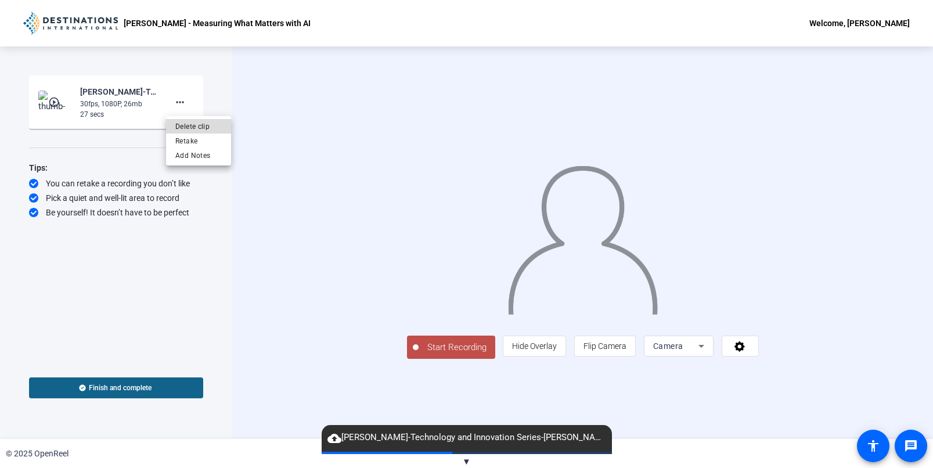
click at [187, 129] on span "Delete clip" at bounding box center [198, 127] width 46 height 14
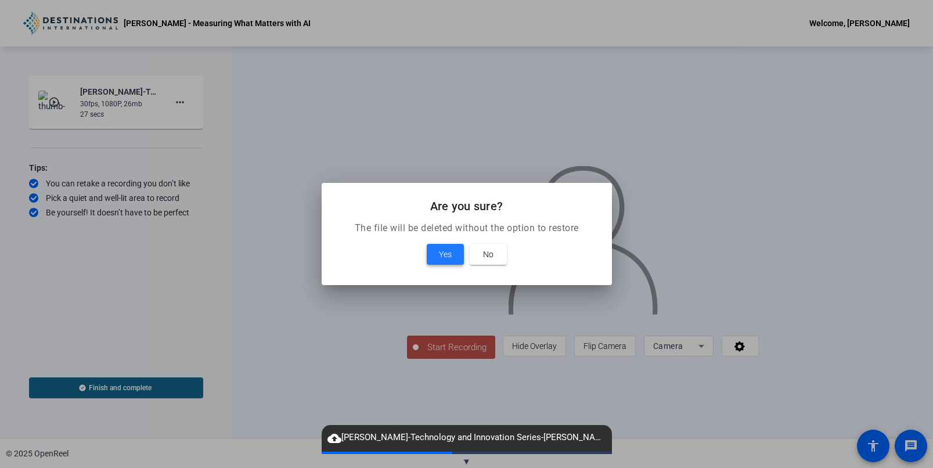
click at [457, 254] on span at bounding box center [445, 254] width 37 height 28
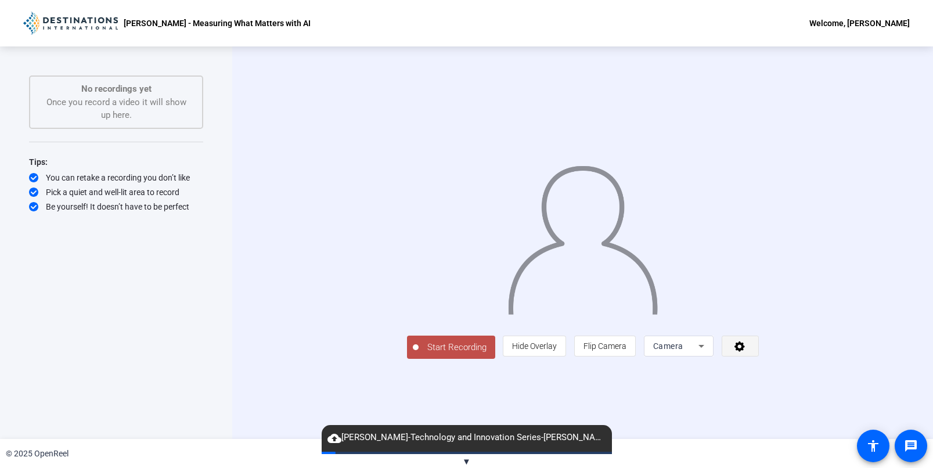
click at [747, 352] on icon at bounding box center [739, 346] width 13 height 12
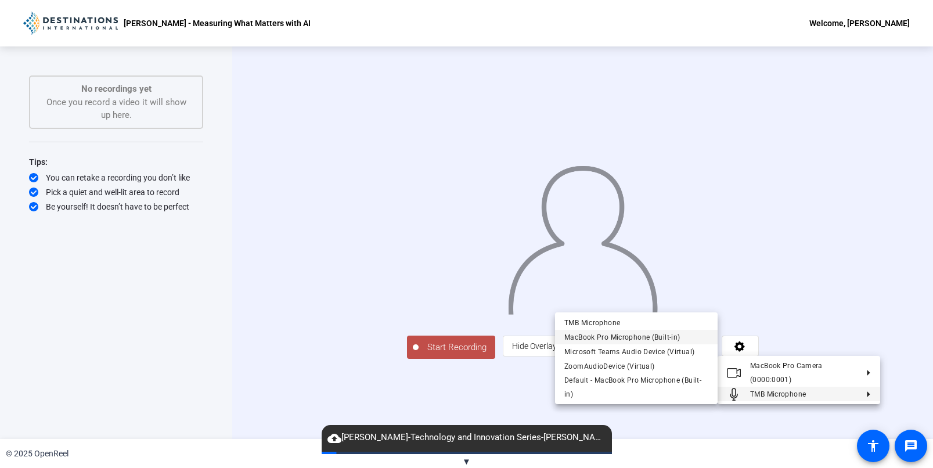
click at [657, 336] on span "MacBook Pro Microphone (Built-in)" at bounding box center [622, 337] width 116 height 8
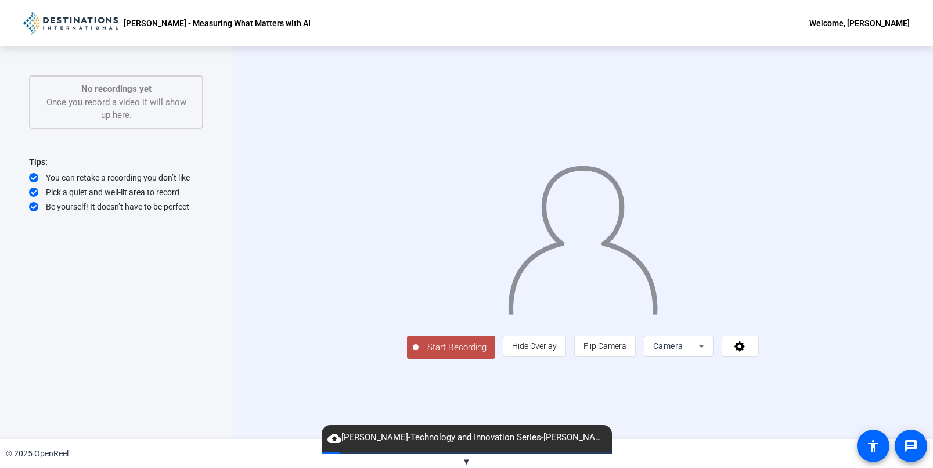
click at [419, 354] on span "Start Recording" at bounding box center [457, 347] width 77 height 13
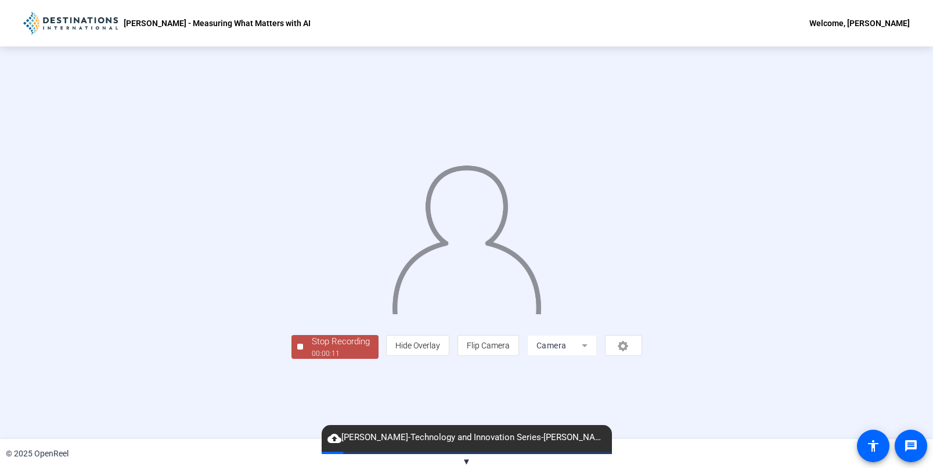
click at [312, 359] on div "00:00:11" at bounding box center [341, 353] width 58 height 10
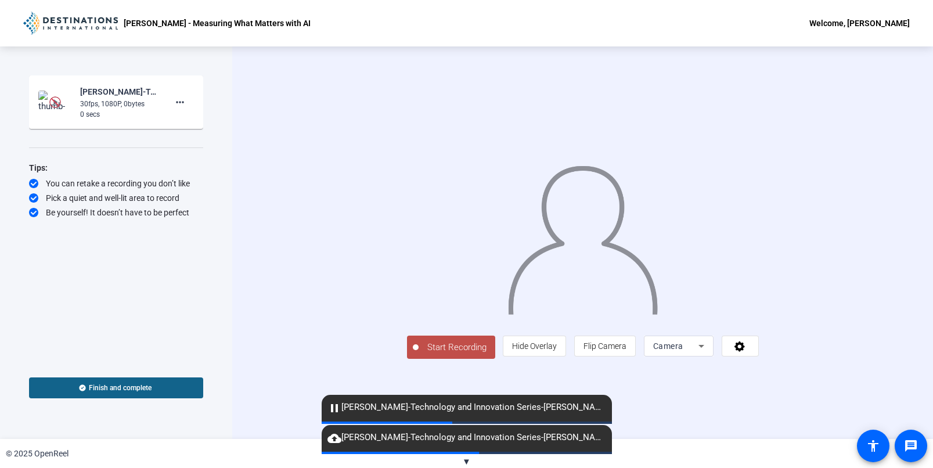
click at [356, 442] on span "cloud_upload [PERSON_NAME]-Technology and Innovation Series-[PERSON_NAME] - Mea…" at bounding box center [467, 438] width 290 height 14
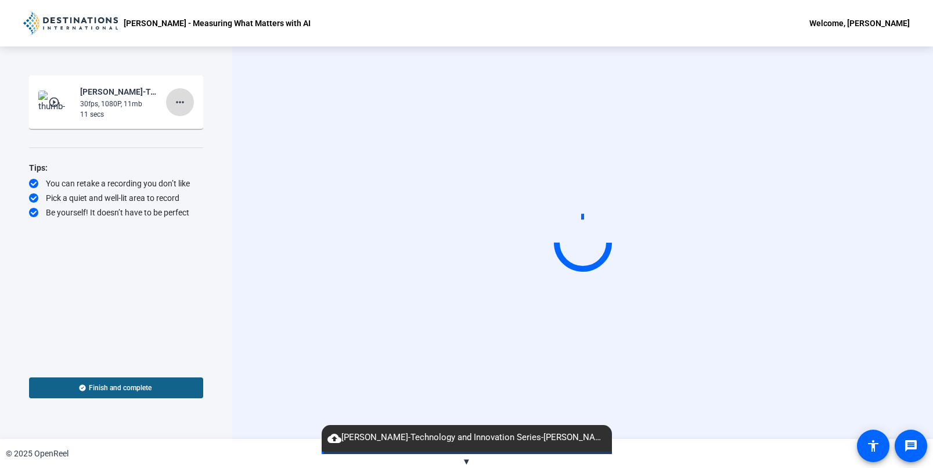
click at [189, 104] on span at bounding box center [180, 102] width 28 height 28
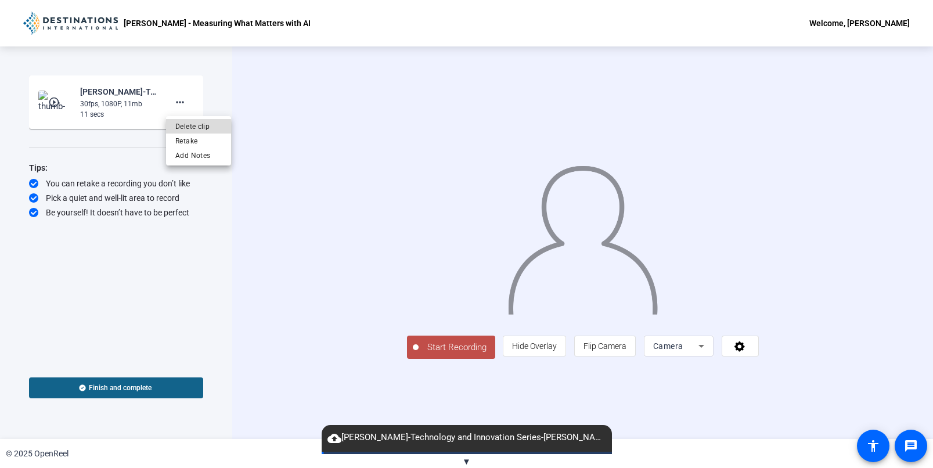
click at [189, 127] on span "Delete clip" at bounding box center [198, 127] width 46 height 14
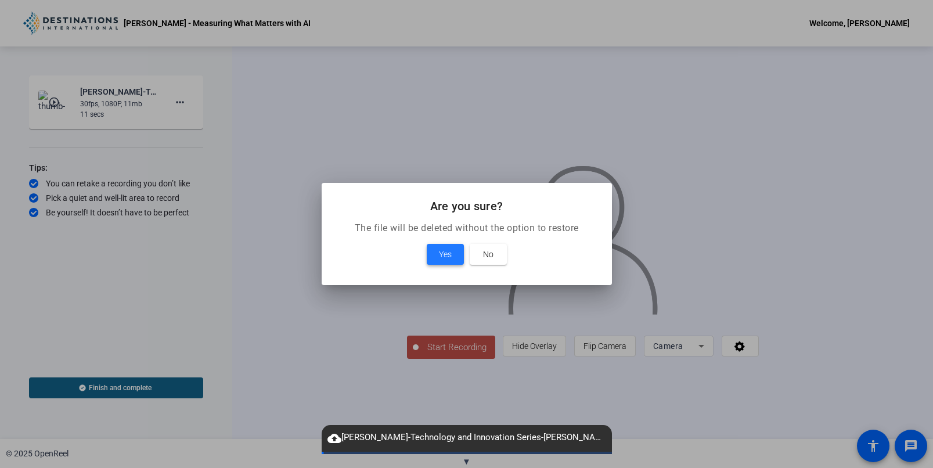
click at [443, 261] on span "Yes" at bounding box center [445, 254] width 13 height 14
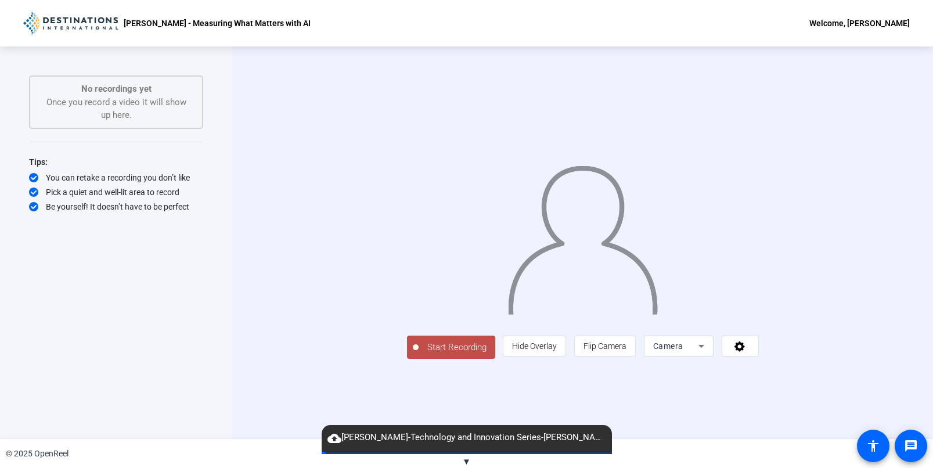
click at [403, 442] on span "cloud_upload Todd Brook-Technology and Innovation Series-Todd Brook - The Leade…" at bounding box center [467, 438] width 290 height 14
click at [758, 360] on span at bounding box center [740, 346] width 36 height 28
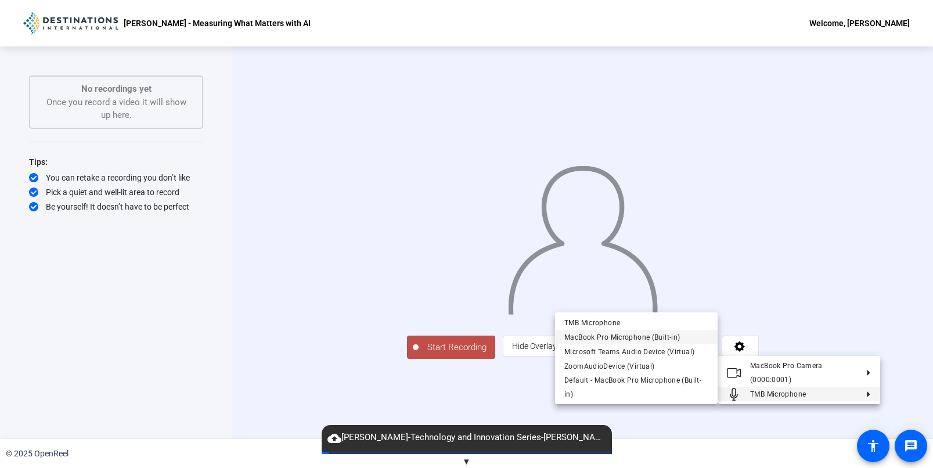
click at [666, 335] on span "MacBook Pro Microphone (Built-in)" at bounding box center [622, 337] width 116 height 8
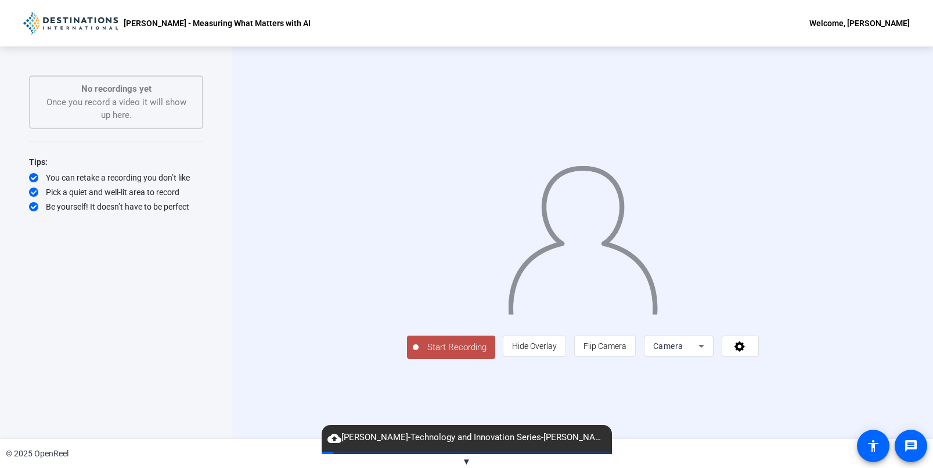
click at [419, 354] on span "Start Recording" at bounding box center [457, 347] width 77 height 13
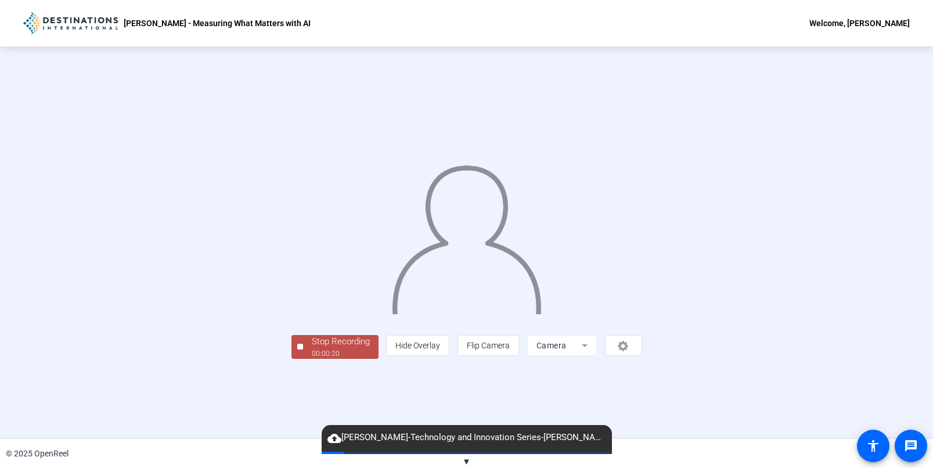
click at [312, 348] on div "Stop Recording" at bounding box center [341, 341] width 58 height 13
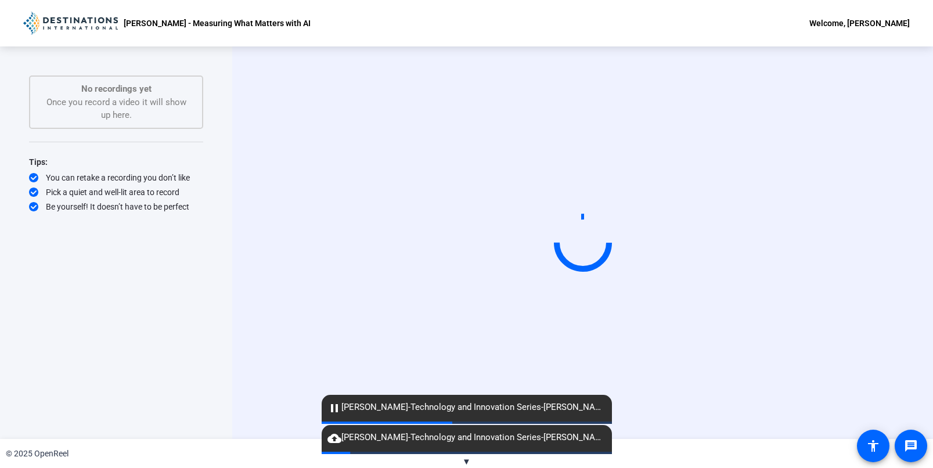
click at [912, 277] on div "Start Recording" at bounding box center [582, 242] width 701 height 392
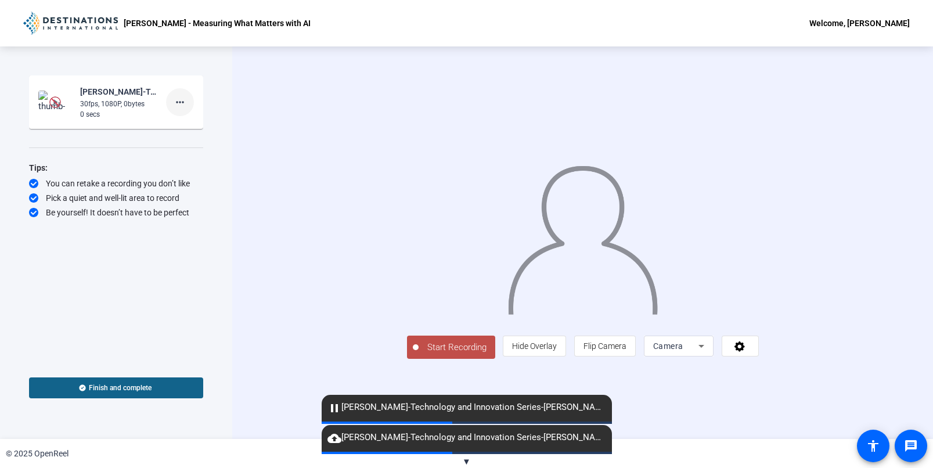
click at [173, 108] on mat-icon "more_horiz" at bounding box center [180, 102] width 14 height 14
click at [179, 124] on span "Delete clip" at bounding box center [198, 127] width 46 height 14
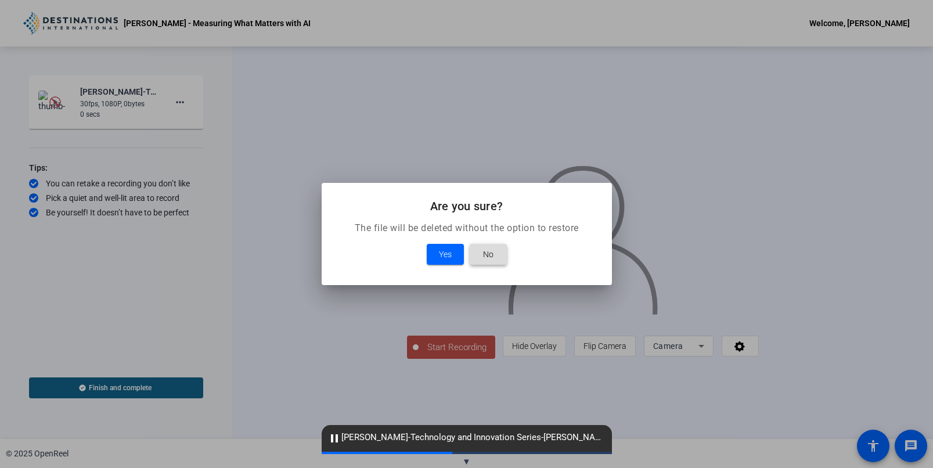
click at [495, 253] on span at bounding box center [488, 254] width 37 height 28
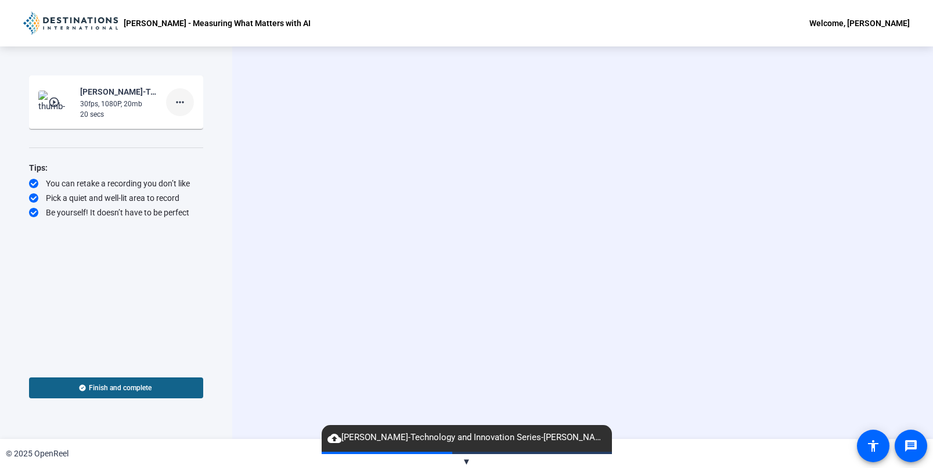
click at [177, 101] on mat-icon "more_horiz" at bounding box center [180, 102] width 14 height 14
click at [187, 122] on span "Delete clip" at bounding box center [198, 127] width 46 height 14
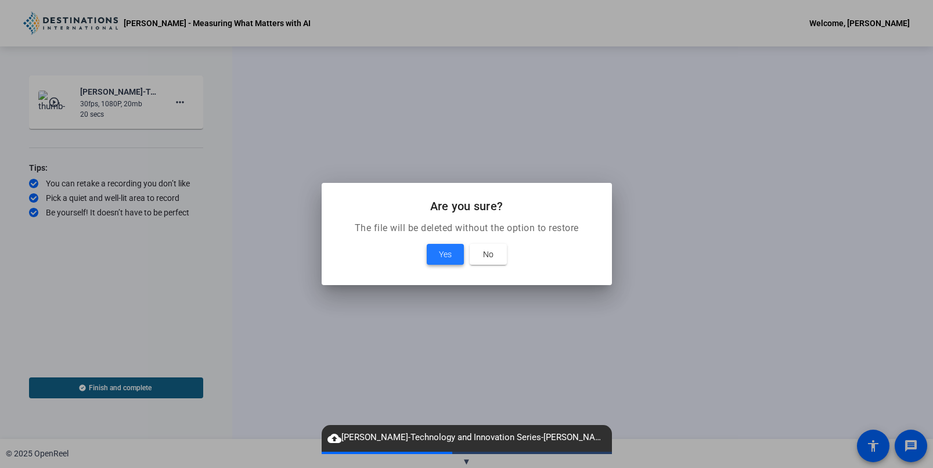
click at [450, 252] on span "Yes" at bounding box center [445, 254] width 13 height 14
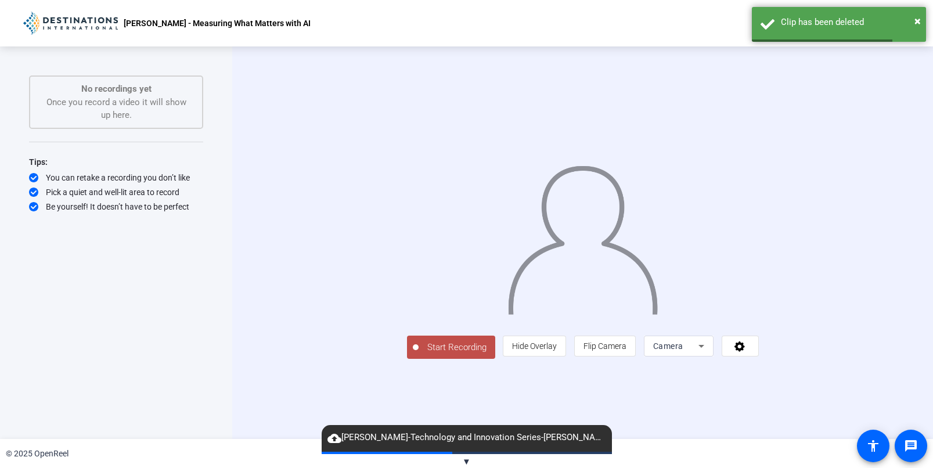
click at [337, 438] on mat-icon "cloud_upload" at bounding box center [334, 438] width 14 height 14
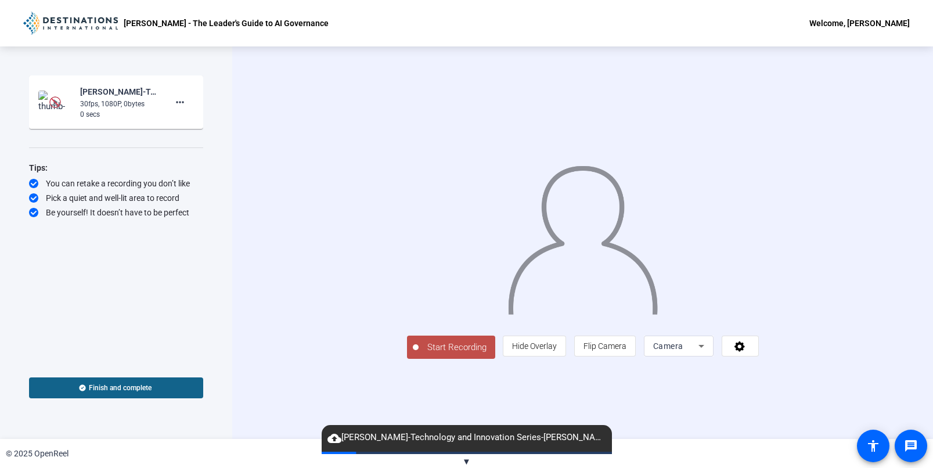
click at [337, 438] on mat-icon "cloud_upload" at bounding box center [334, 438] width 14 height 14
click at [463, 460] on span "▼" at bounding box center [466, 461] width 9 height 10
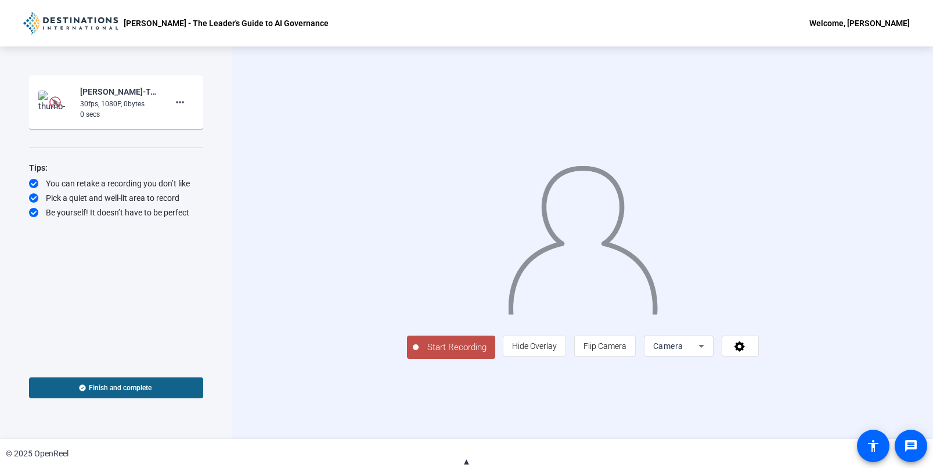
click at [463, 460] on span "▲" at bounding box center [466, 461] width 9 height 10
